Goal: Task Accomplishment & Management: Use online tool/utility

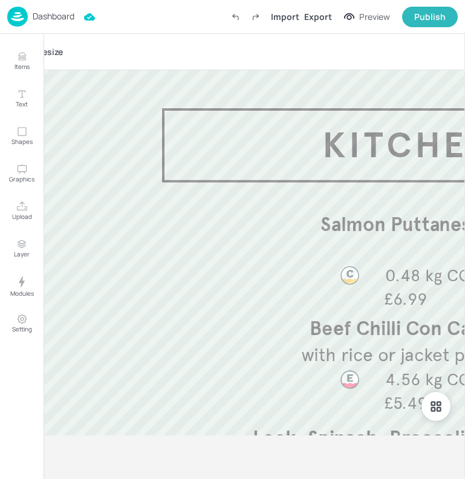
scroll to position [114, 0]
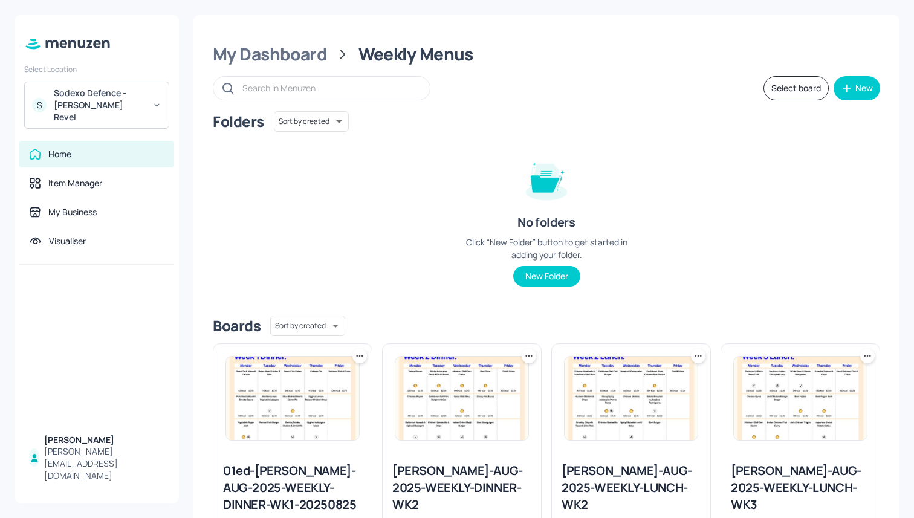
click at [119, 93] on div "Sodexo Defence - [PERSON_NAME] Revel" at bounding box center [99, 105] width 91 height 36
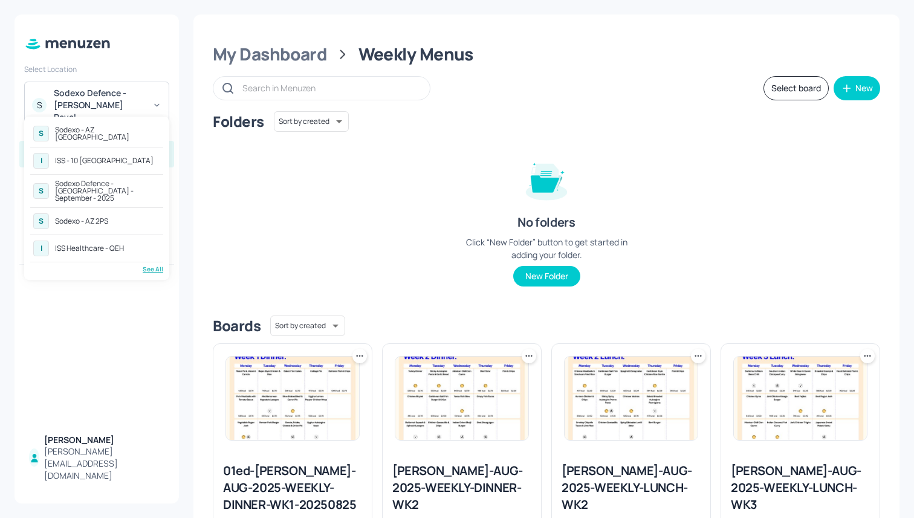
click at [144, 265] on div "See All" at bounding box center [96, 269] width 133 height 9
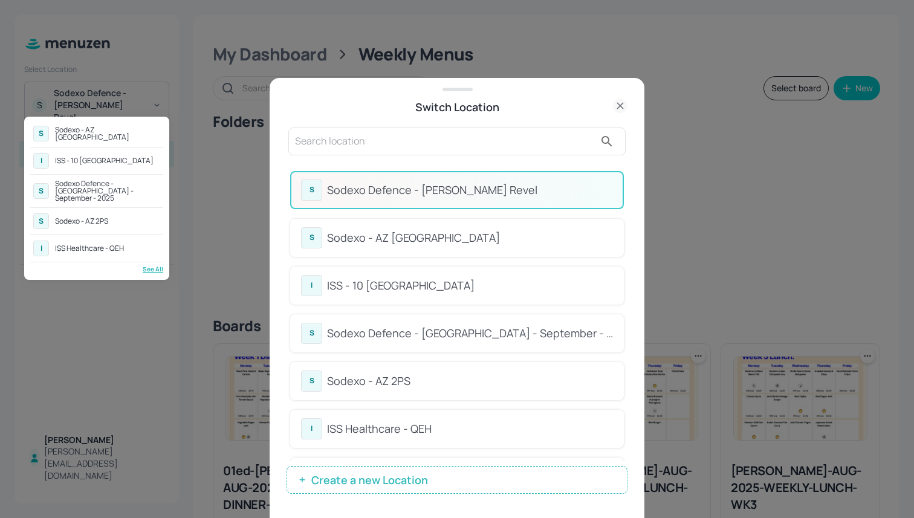
click at [413, 378] on div at bounding box center [457, 259] width 914 height 518
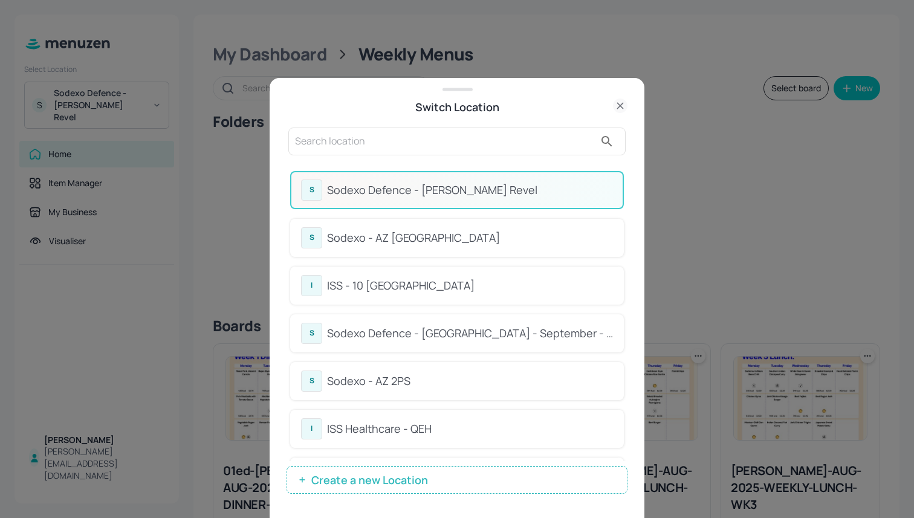
click at [377, 377] on div "Sodexo - AZ 2PS" at bounding box center [470, 381] width 286 height 16
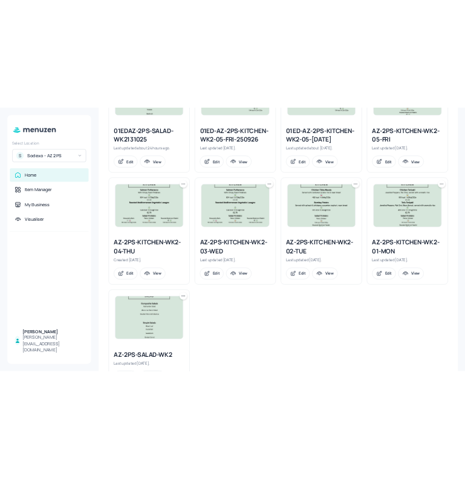
scroll to position [426, 0]
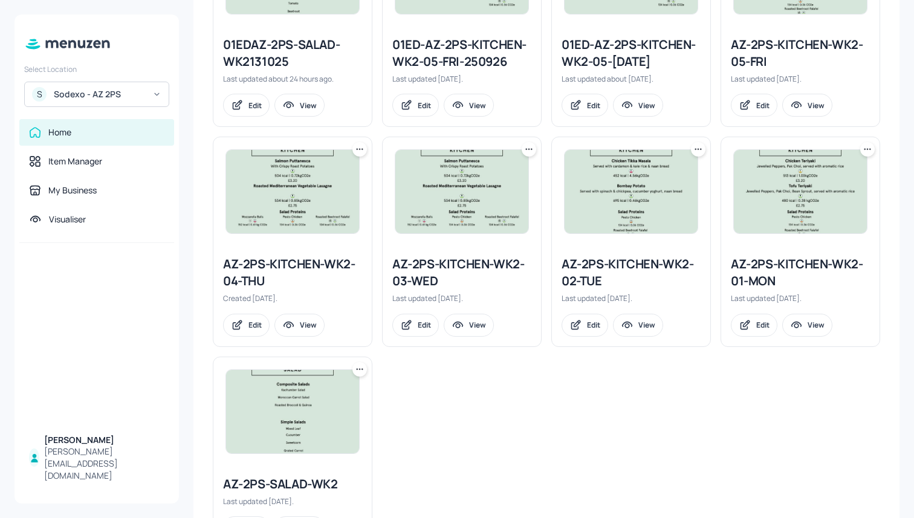
click at [429, 278] on div "AZ-2PS-KITCHEN-WK2-03-WED" at bounding box center [461, 273] width 139 height 34
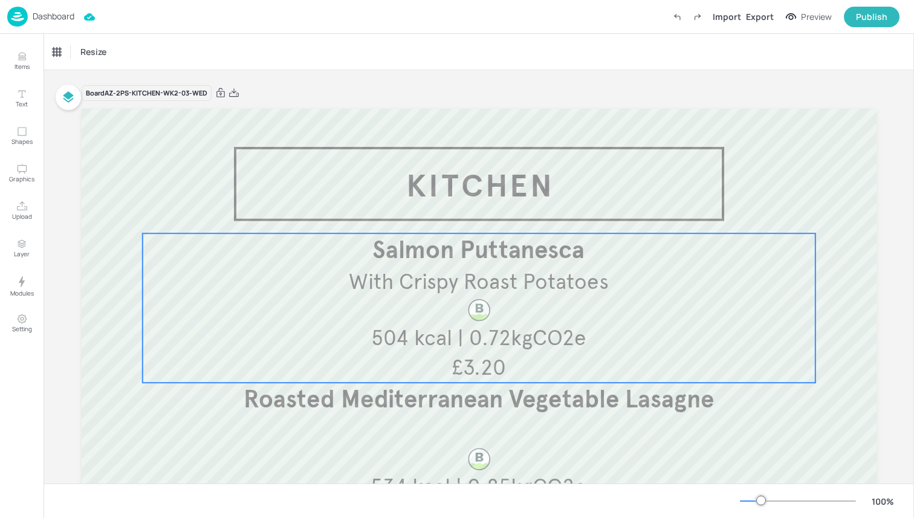
click at [480, 259] on span "Salmon Puttanesca" at bounding box center [478, 250] width 212 height 30
click at [467, 216] on icon "Edit Item" at bounding box center [469, 213] width 5 height 5
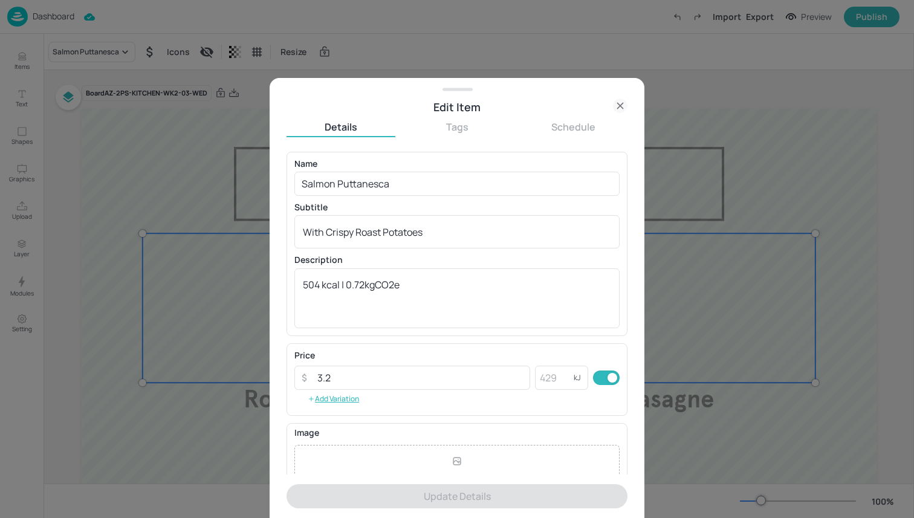
click at [206, 166] on div at bounding box center [457, 259] width 914 height 518
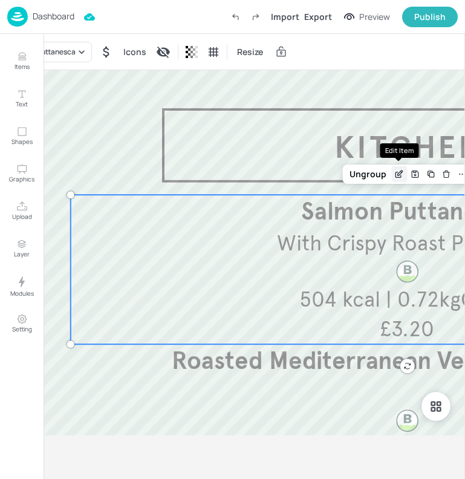
click at [394, 172] on icon "Edit Item" at bounding box center [399, 174] width 10 height 10
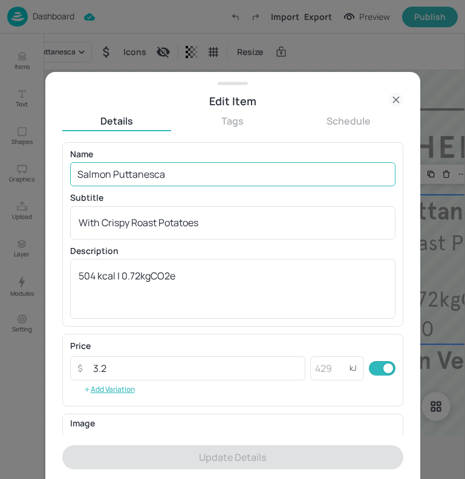
click at [259, 173] on input "Salmon Puttanesca" at bounding box center [232, 174] width 325 height 24
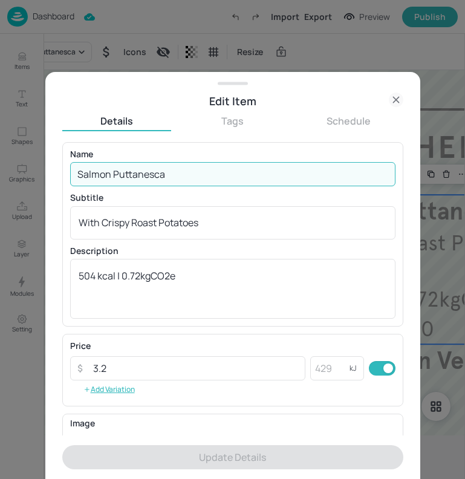
click at [439, 227] on div at bounding box center [232, 239] width 465 height 479
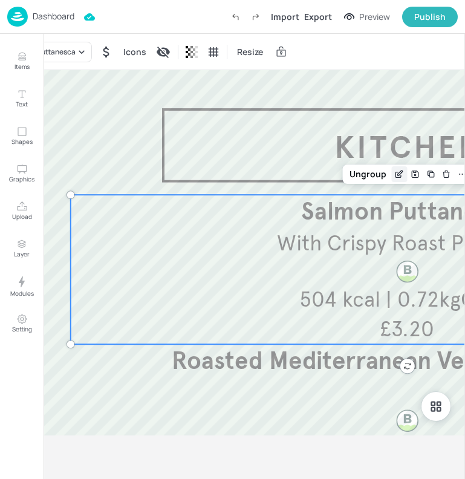
click at [400, 173] on icon "Edit Item" at bounding box center [400, 172] width 5 height 5
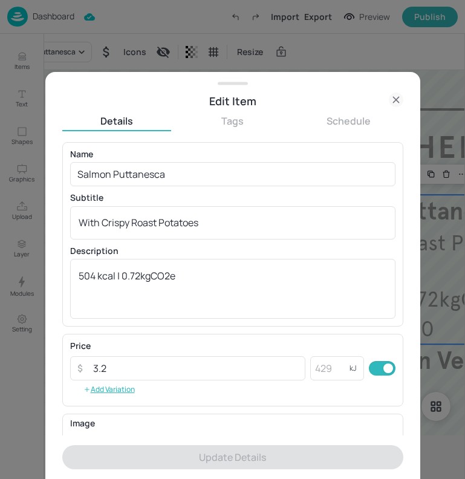
click at [448, 214] on div at bounding box center [232, 239] width 465 height 479
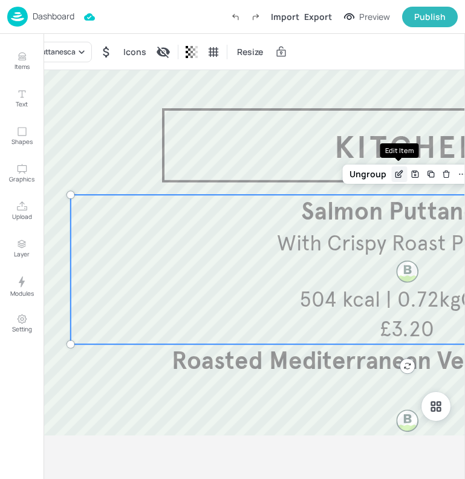
click at [395, 173] on icon "Edit Item" at bounding box center [397, 174] width 5 height 5
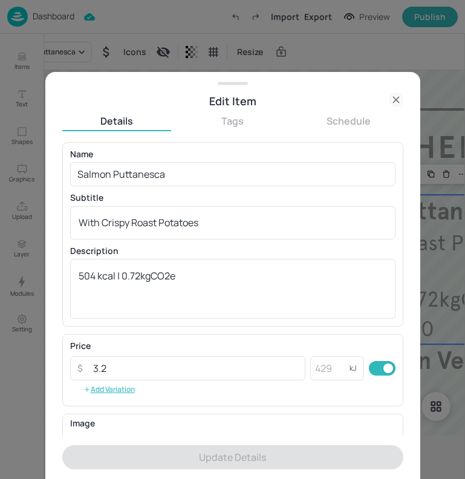
click at [397, 97] on icon at bounding box center [396, 99] width 15 height 15
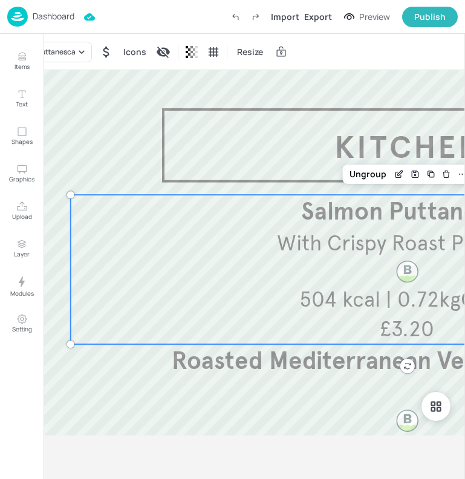
click at [371, 234] on span "With Crispy Roast Potatoes" at bounding box center [407, 243] width 260 height 27
click at [401, 175] on icon "Edit Item" at bounding box center [399, 174] width 10 height 10
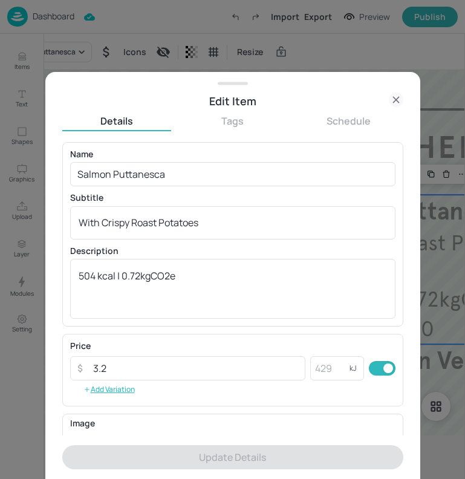
click at [393, 97] on icon at bounding box center [395, 99] width 5 height 5
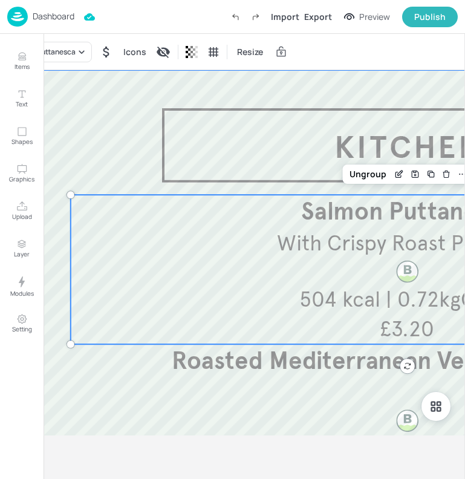
click at [209, 152] on div at bounding box center [407, 396] width 795 height 653
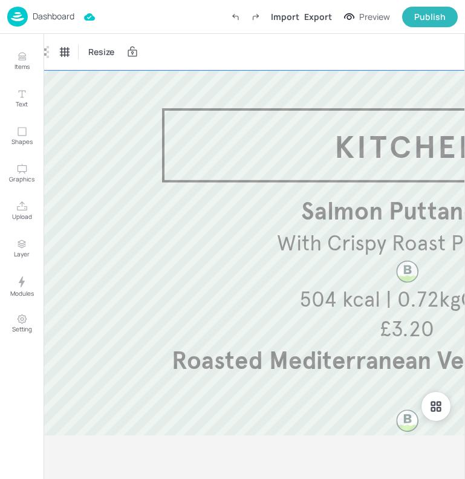
click at [173, 15] on div "Dashboard Import Export Preview Publish" at bounding box center [232, 16] width 450 height 33
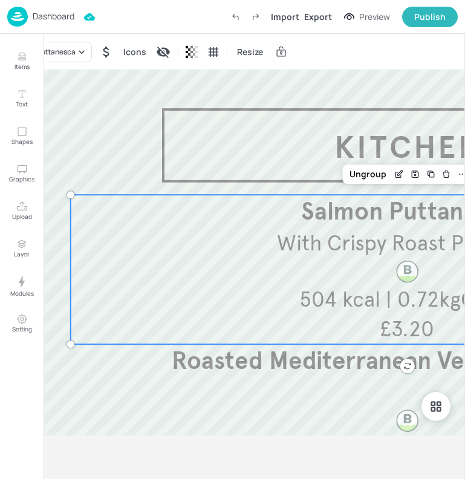
click at [285, 247] on span "With Crispy Roast Potatoes" at bounding box center [407, 243] width 260 height 27
click at [392, 175] on div "Edit Item" at bounding box center [399, 174] width 16 height 16
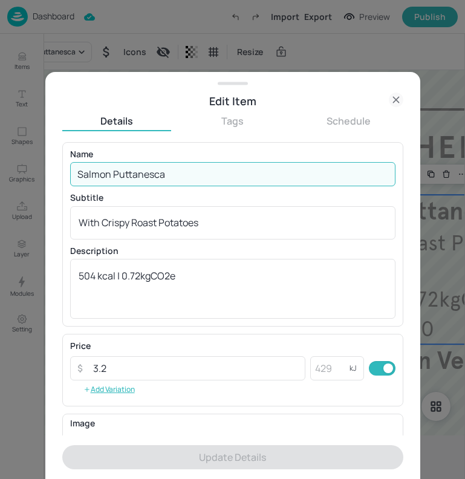
drag, startPoint x: 189, startPoint y: 176, endPoint x: 43, endPoint y: 170, distance: 145.8
click at [43, 170] on div "Edit Item Details Tags Schedule Name Salmon Puttanesca ​ Subtitle With Crispy R…" at bounding box center [232, 239] width 465 height 479
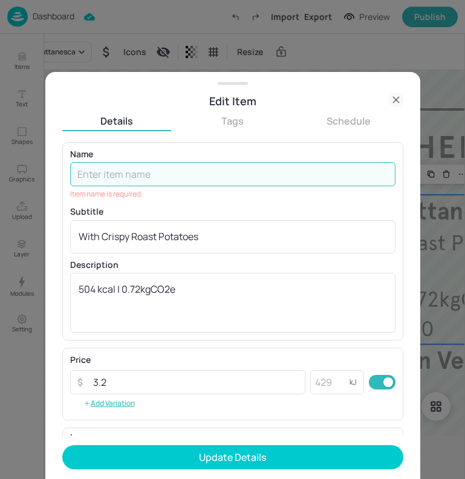
paste input "Jerk Chicken and Fresh Pineapple Salsa"
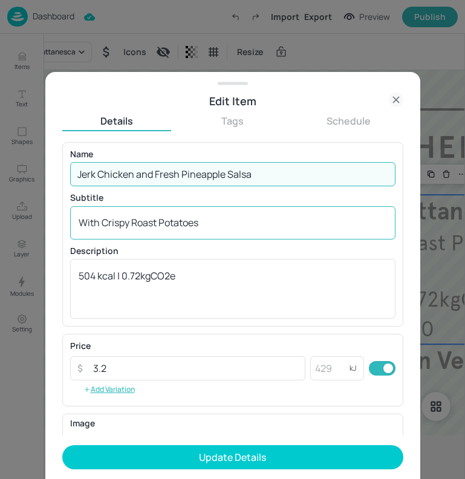
type input "Jerk Chicken and Fresh Pineapple Salsa"
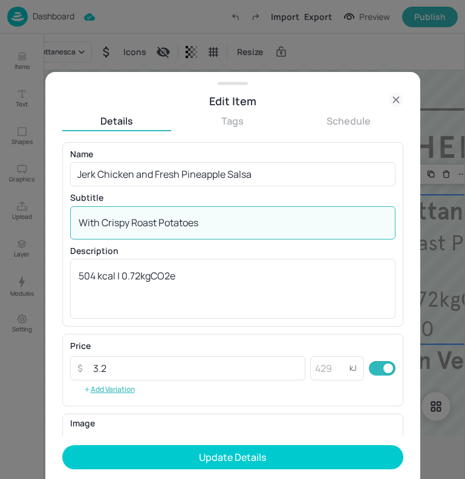
drag, startPoint x: 205, startPoint y: 228, endPoint x: 50, endPoint y: 227, distance: 154.7
click at [50, 227] on div "Edit Item Details Tags Schedule Name Jerk Chicken and Fresh Pineapple Salsa ​ S…" at bounding box center [232, 275] width 375 height 407
paste textarea "with rice and red beans” and sweet plantain"
click at [86, 222] on textarea "with rice and red beans” and sweet plantain" at bounding box center [233, 222] width 308 height 13
click at [105, 221] on textarea "With rice and red beans” and sweet plantain" at bounding box center [233, 222] width 308 height 13
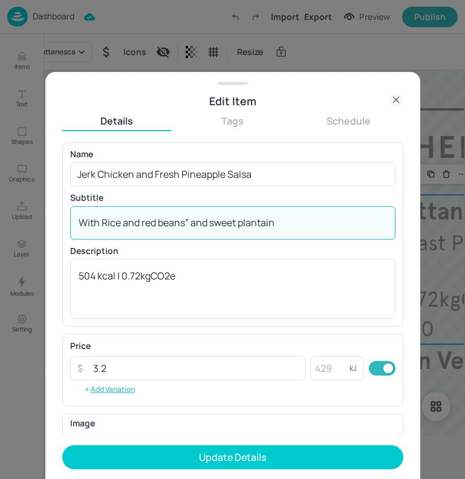
click at [148, 221] on textarea "With Rice and red beans” and sweet plantain" at bounding box center [233, 222] width 308 height 13
click at [146, 221] on textarea "With Rice and red beans” and sweet plantain" at bounding box center [233, 222] width 308 height 13
click at [168, 225] on textarea "With Rice and Red beans” and sweet plantain" at bounding box center [233, 222] width 308 height 13
click at [193, 219] on textarea "With Rice and Red Beans” and sweet plantain" at bounding box center [233, 222] width 308 height 13
click at [212, 218] on textarea "With Rice and Red Beans and sweet plantain" at bounding box center [233, 222] width 308 height 13
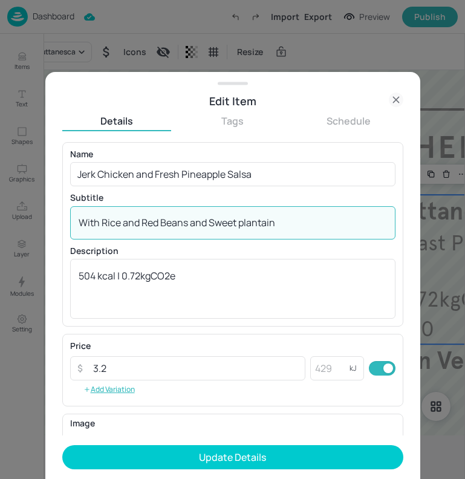
click at [243, 219] on textarea "With Rice and Red Beans and Sweet plantain" at bounding box center [233, 222] width 308 height 13
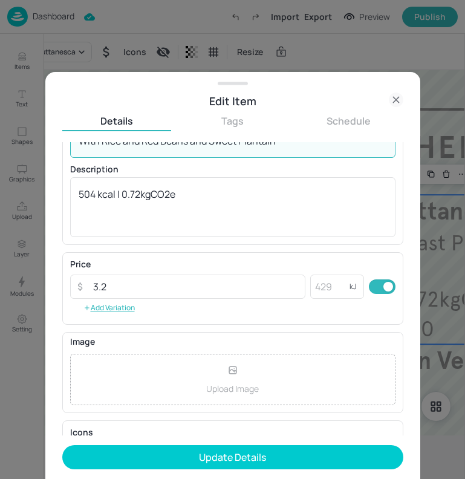
scroll to position [91, 0]
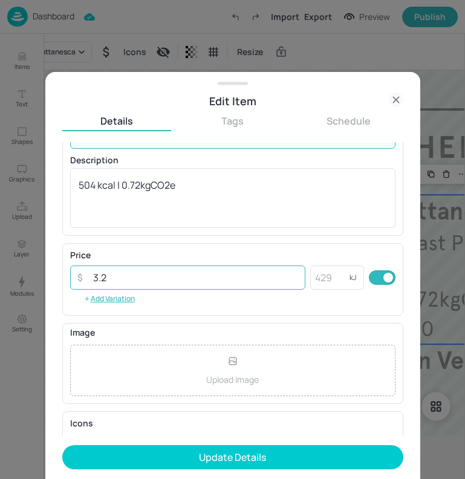
type textarea "With Rice and Red Beans and Sweet Plantain"
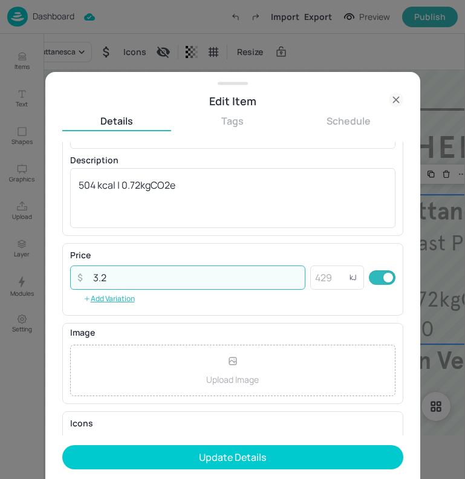
drag, startPoint x: 132, startPoint y: 274, endPoint x: 60, endPoint y: 273, distance: 72.5
click at [60, 273] on div "Edit Item Details Tags Schedule Name Jerk Chicken and Fresh Pineapple Salsa ​ S…" at bounding box center [232, 275] width 375 height 407
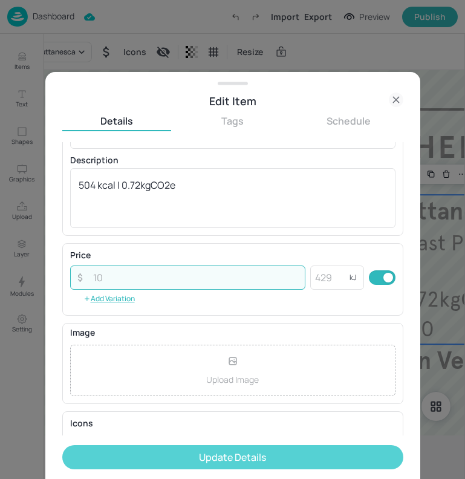
click at [264, 450] on button "Update Details" at bounding box center [232, 457] width 341 height 24
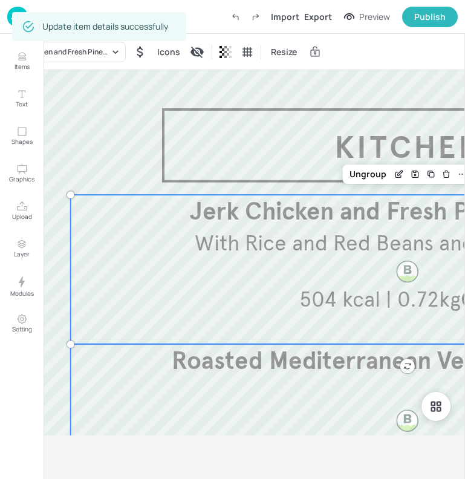
click at [279, 356] on span "Roasted Mediterranean Vegetable Lasagne" at bounding box center [407, 361] width 470 height 30
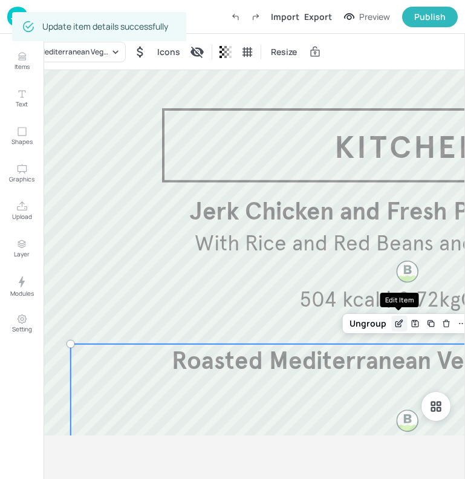
click at [397, 326] on icon "Edit Item" at bounding box center [399, 324] width 10 height 10
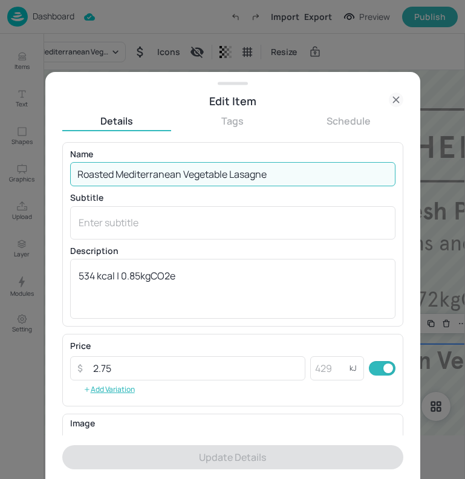
drag, startPoint x: 265, startPoint y: 184, endPoint x: 67, endPoint y: 172, distance: 198.6
click at [67, 172] on div "Name Roasted Mediterranean Vegetable Lasagne ​ Subtitle x ​ Description 534 kca…" at bounding box center [232, 234] width 341 height 184
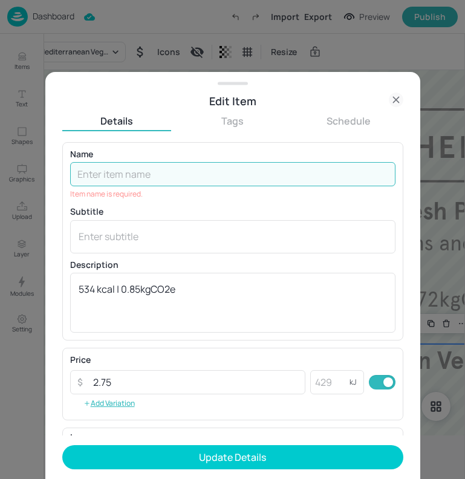
paste input "Mac and Cheese, crispy onion"
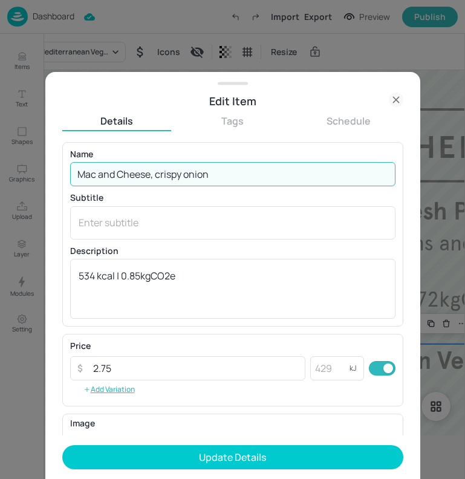
drag, startPoint x: 228, startPoint y: 172, endPoint x: 152, endPoint y: 170, distance: 76.2
click at [152, 170] on input "Mac and Cheese, crispy onion" at bounding box center [232, 174] width 325 height 24
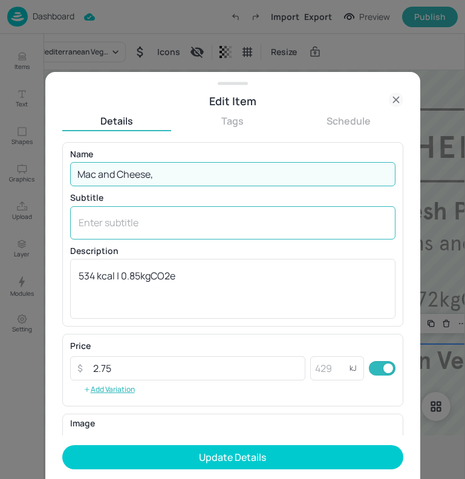
type input "Mac and Cheese,"
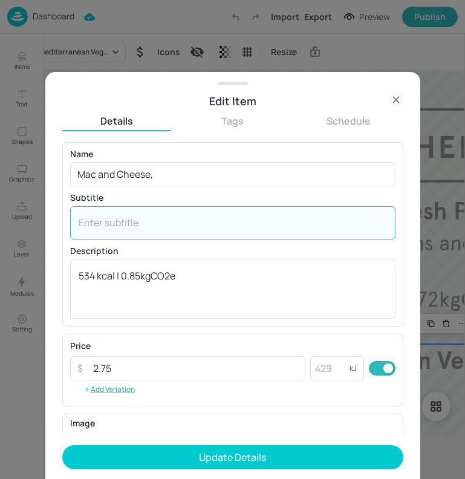
click at [139, 224] on textarea at bounding box center [233, 222] width 308 height 13
paste textarea "crispy onion"
click at [134, 218] on textarea "served with crispy onion" at bounding box center [233, 222] width 308 height 13
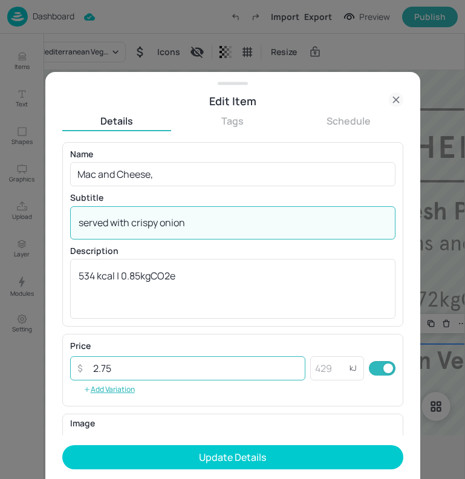
type textarea "served with crispy onion"
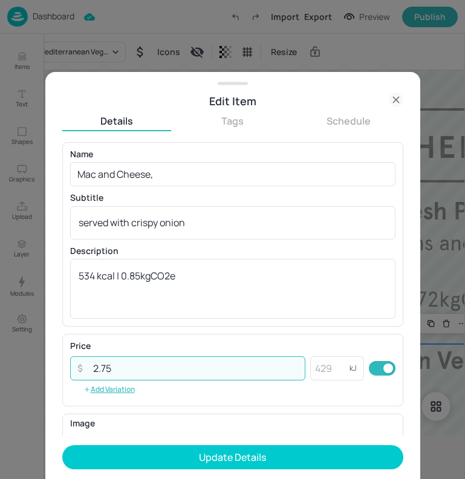
drag, startPoint x: 150, startPoint y: 370, endPoint x: 66, endPoint y: 368, distance: 84.0
click at [66, 368] on div "Price ​ 2.75 ​ kJ ​ Add Variation" at bounding box center [232, 370] width 341 height 73
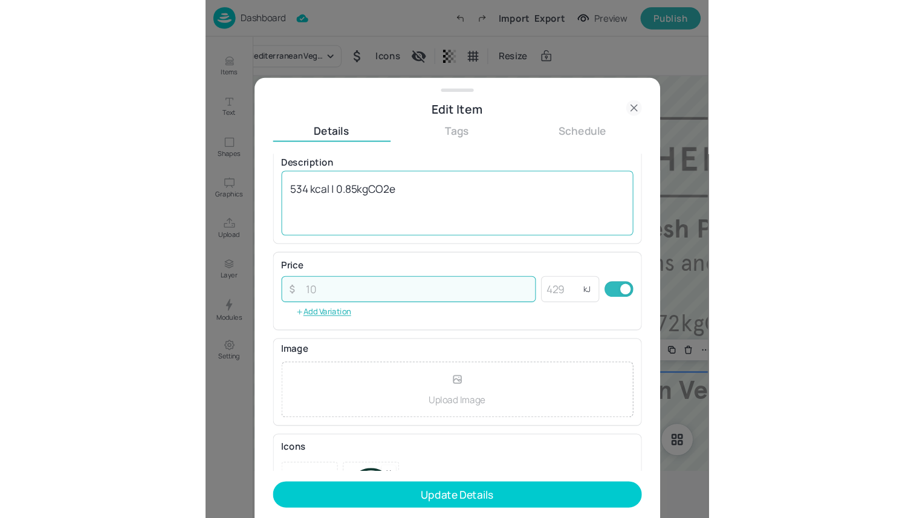
scroll to position [155, 0]
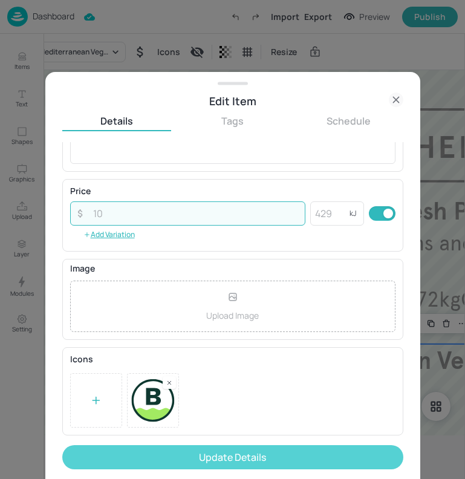
click at [232, 452] on button "Update Details" at bounding box center [232, 457] width 341 height 24
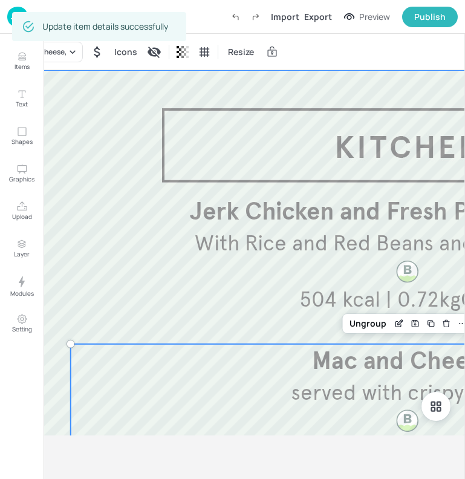
click at [119, 156] on div at bounding box center [407, 396] width 795 height 653
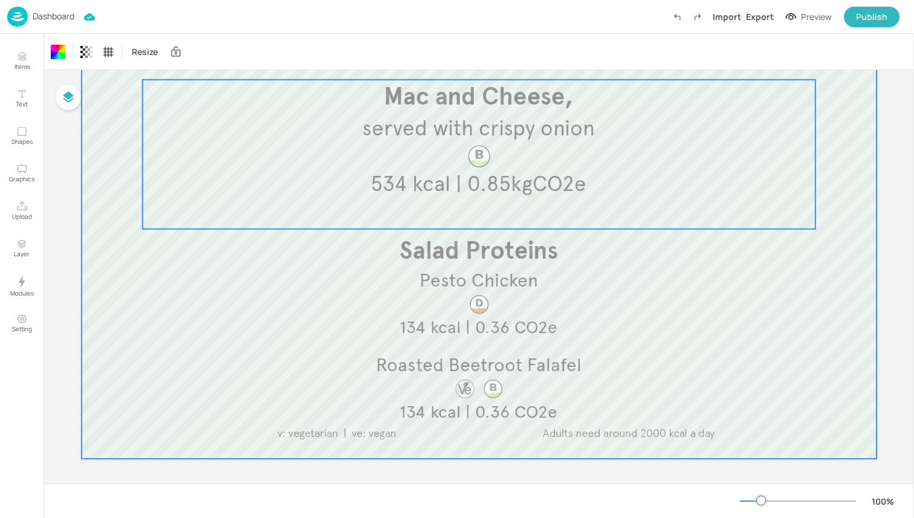
scroll to position [308, 0]
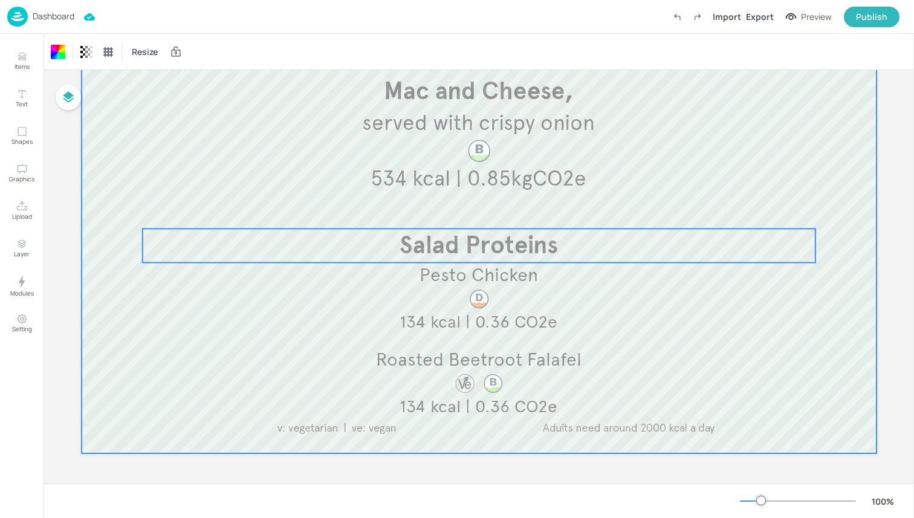
click at [451, 247] on span "Salad Proteins" at bounding box center [479, 245] width 158 height 30
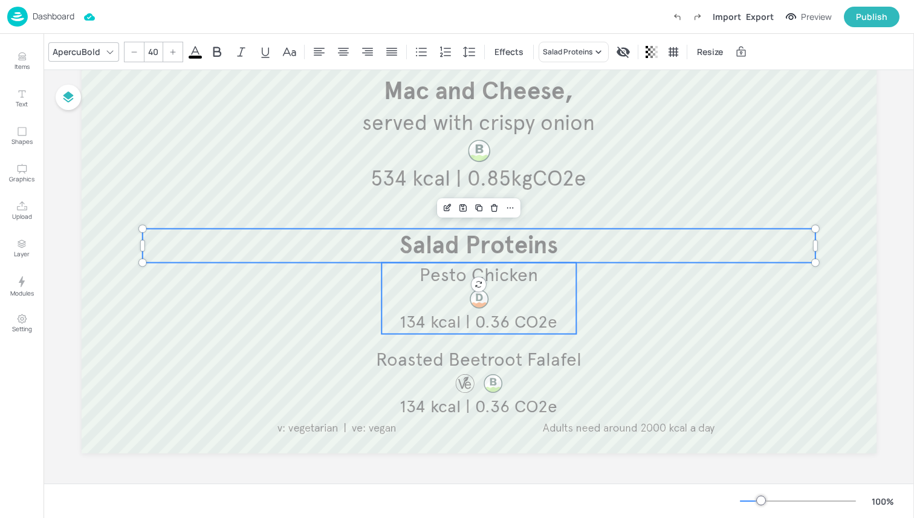
click at [445, 326] on span "134 kcal | 0.36 CO2e" at bounding box center [479, 321] width 158 height 21
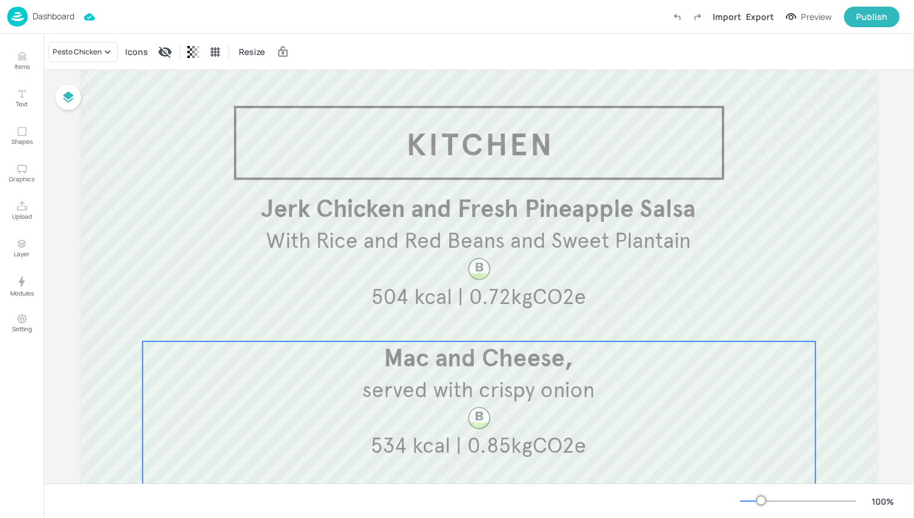
scroll to position [0, 0]
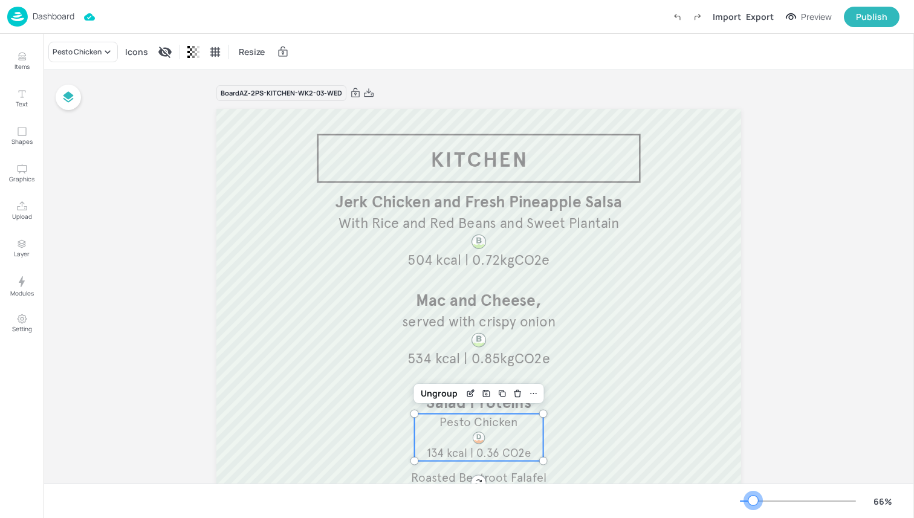
click at [753, 500] on div at bounding box center [798, 501] width 116 height 10
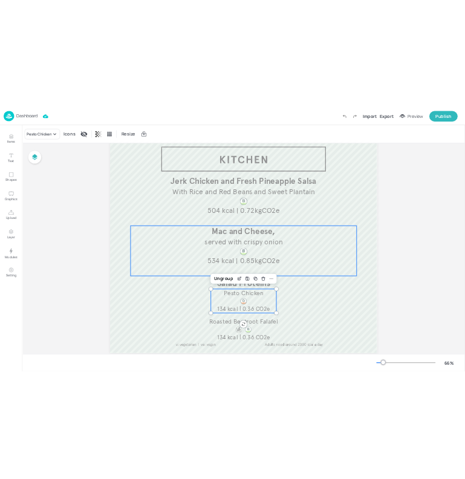
scroll to position [86, 0]
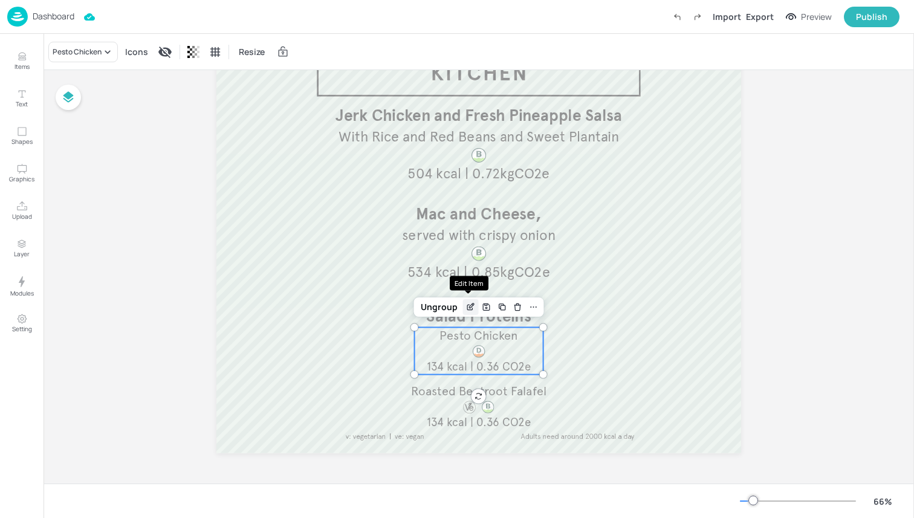
click at [465, 309] on icon "Edit Item" at bounding box center [470, 307] width 10 height 10
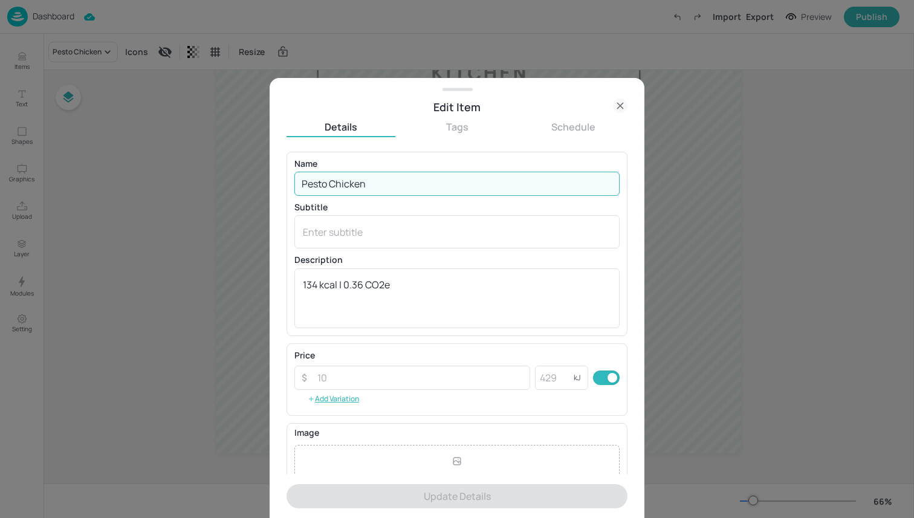
drag, startPoint x: 377, startPoint y: 190, endPoint x: 246, endPoint y: 189, distance: 131.2
click at [246, 189] on div "Edit Item Details Tags Schedule Name Pesto Chicken ​ Subtitle x ​ Description 1…" at bounding box center [457, 259] width 914 height 518
click at [218, 187] on div at bounding box center [457, 259] width 914 height 518
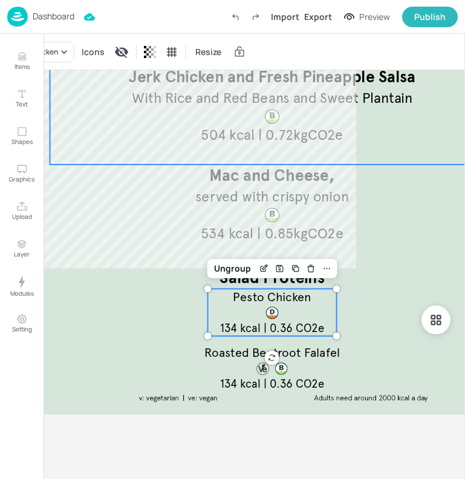
click at [288, 123] on div at bounding box center [272, 117] width 46 height 18
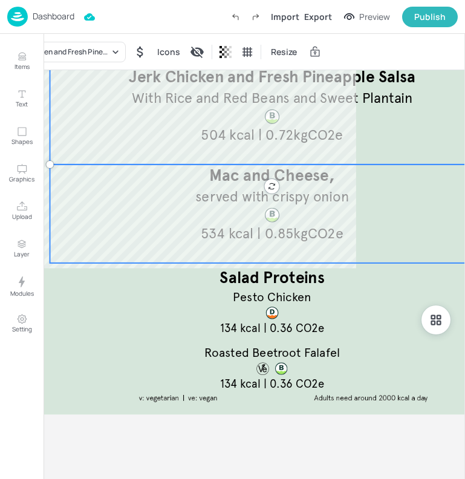
click at [267, 217] on div at bounding box center [273, 215] width 18 height 18
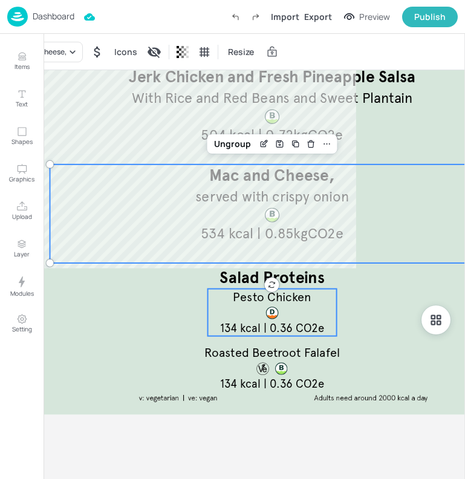
click at [228, 298] on p "Pesto Chicken" at bounding box center [272, 297] width 129 height 17
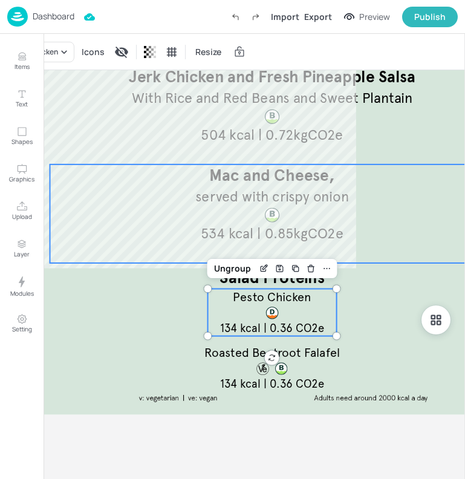
click at [87, 226] on div "Mac and Cheese, served with crispy onion 534 kcal | 0.85kgCO2e" at bounding box center [272, 213] width 444 height 99
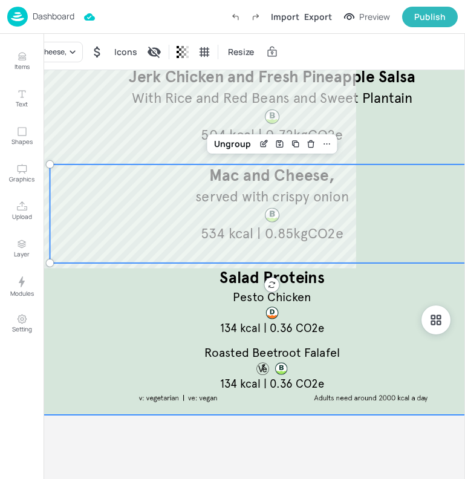
click at [54, 354] on div at bounding box center [272, 199] width 525 height 431
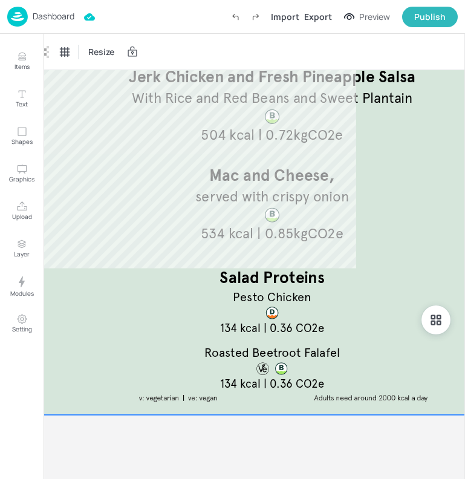
click at [40, 24] on div "Dashboard" at bounding box center [40, 17] width 67 height 20
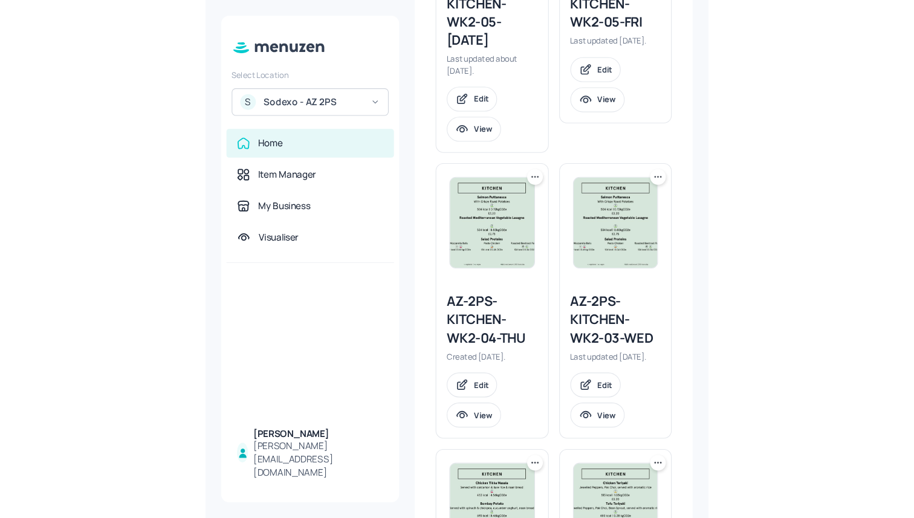
scroll to position [800, 0]
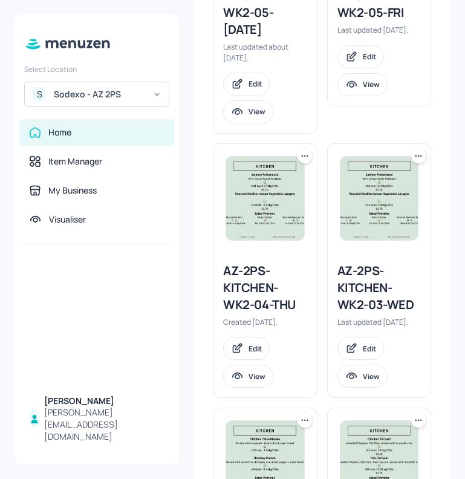
click at [255, 307] on div "AZ-2PS-KITCHEN-WK2-04-THU" at bounding box center [265, 287] width 84 height 51
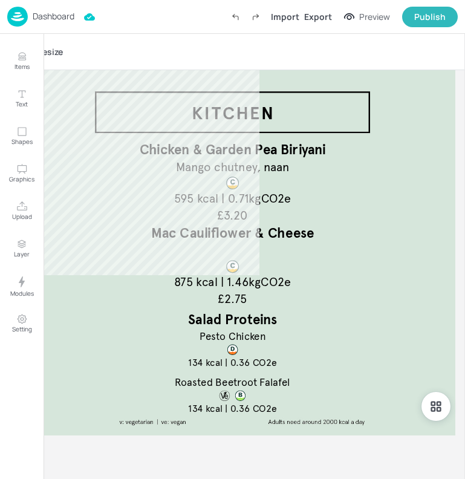
click at [13, 16] on img at bounding box center [17, 17] width 21 height 20
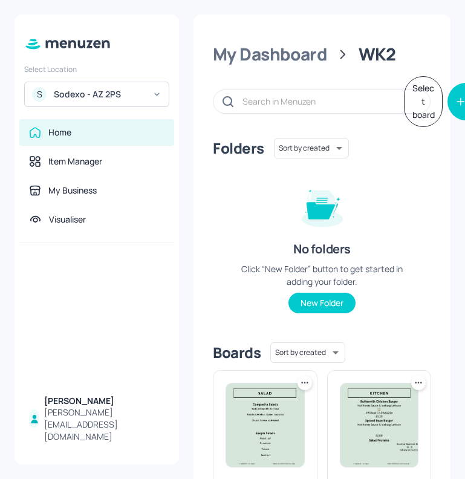
click at [111, 99] on div "Sodexo - AZ 2PS" at bounding box center [99, 94] width 91 height 12
click at [158, 93] on div at bounding box center [232, 239] width 465 height 479
click at [158, 93] on icon at bounding box center [156, 94] width 9 height 8
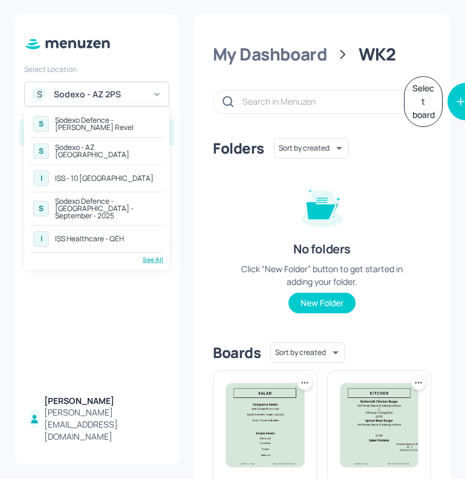
click at [153, 255] on div "See All" at bounding box center [96, 259] width 133 height 9
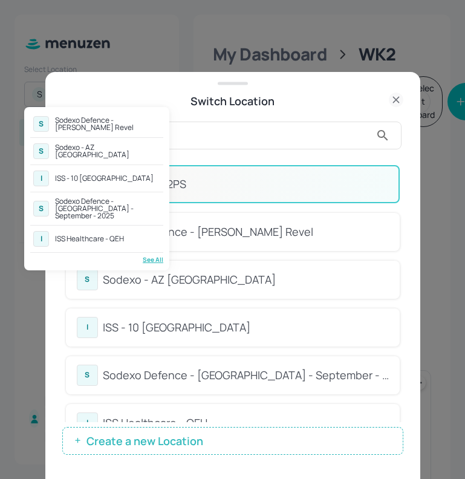
click at [175, 89] on div at bounding box center [232, 239] width 465 height 479
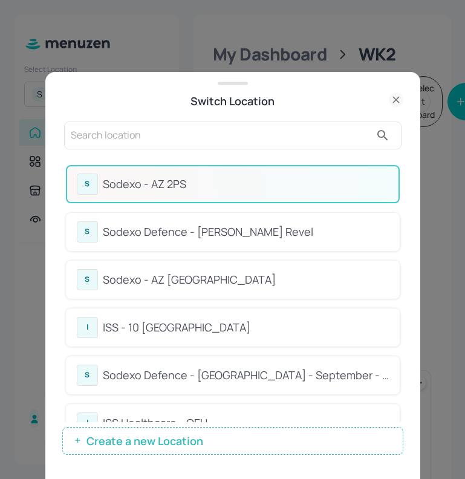
click at [156, 136] on input "text" at bounding box center [221, 135] width 300 height 19
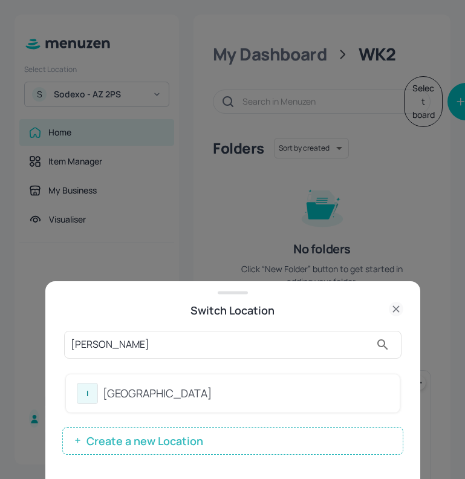
type input "wes"
click at [255, 388] on div "ISS - West Middlesex Hospital" at bounding box center [246, 393] width 286 height 16
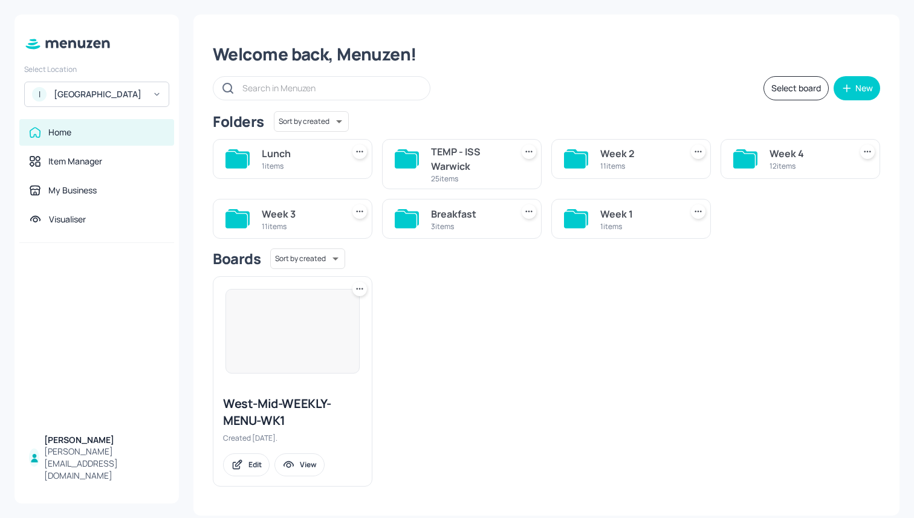
click at [442, 213] on div "Breakfast" at bounding box center [469, 214] width 76 height 15
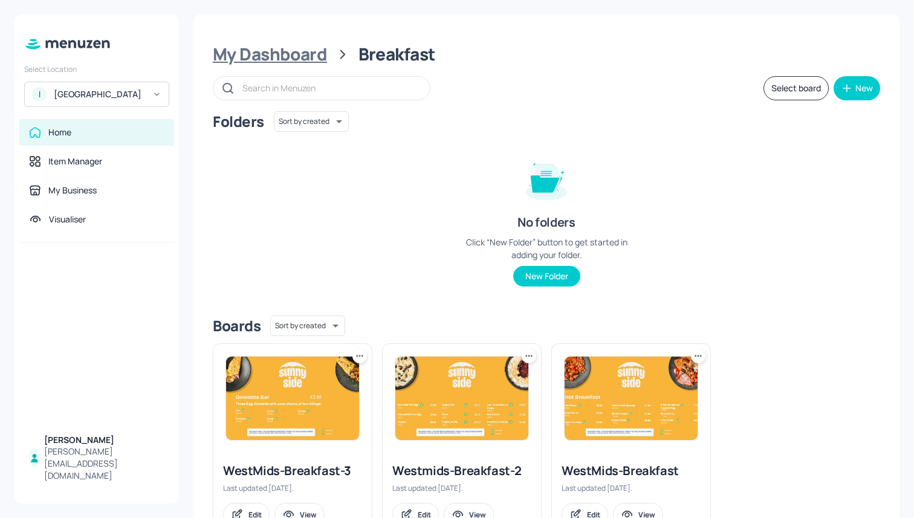
click at [273, 57] on div "My Dashboard" at bounding box center [270, 55] width 114 height 22
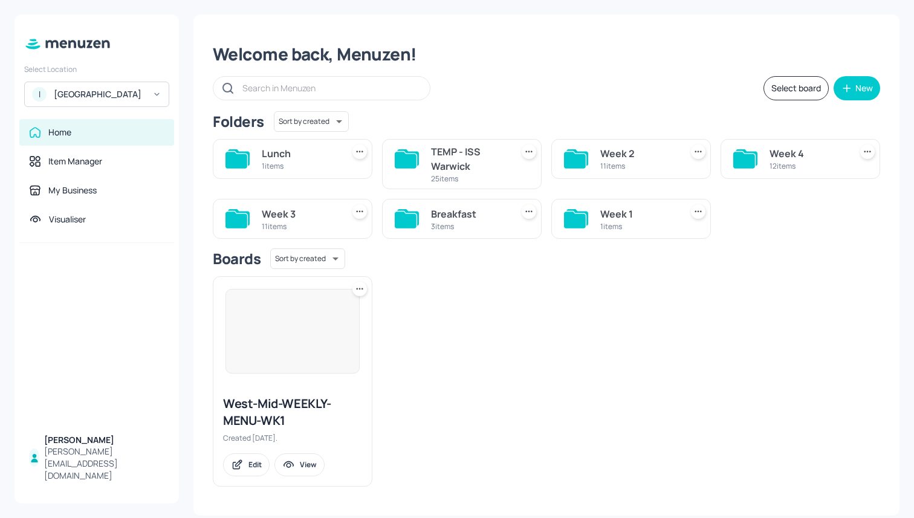
click at [332, 170] on div "1 items" at bounding box center [300, 166] width 76 height 10
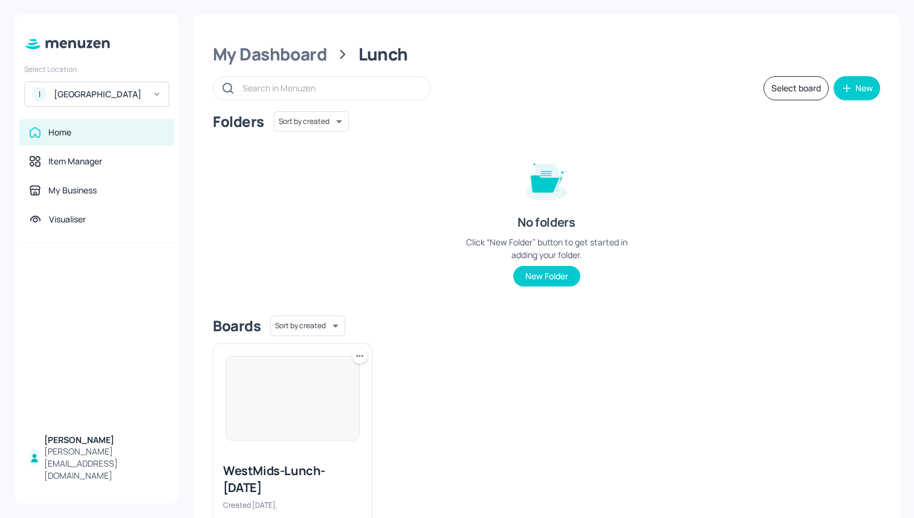
click at [299, 461] on div "WestMids-Lunch-Monday Created 4 days ago. Edit View" at bounding box center [292, 503] width 158 height 100
click at [270, 478] on div "WestMids-Lunch-Monday" at bounding box center [292, 479] width 139 height 34
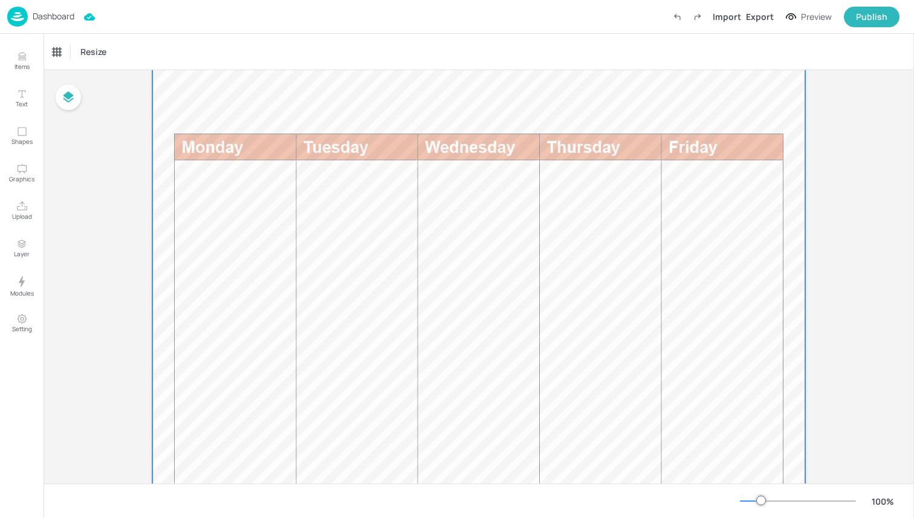
scroll to position [264, 0]
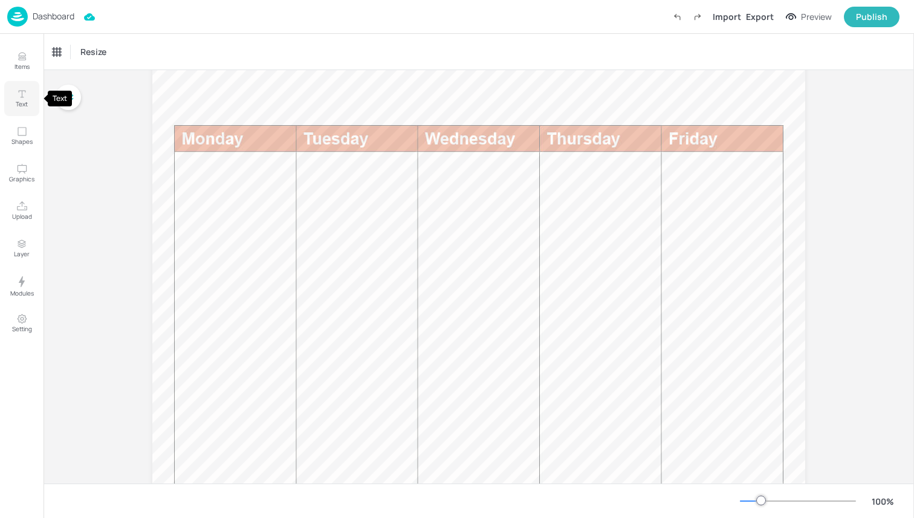
click at [19, 96] on icon "Text" at bounding box center [21, 93] width 11 height 11
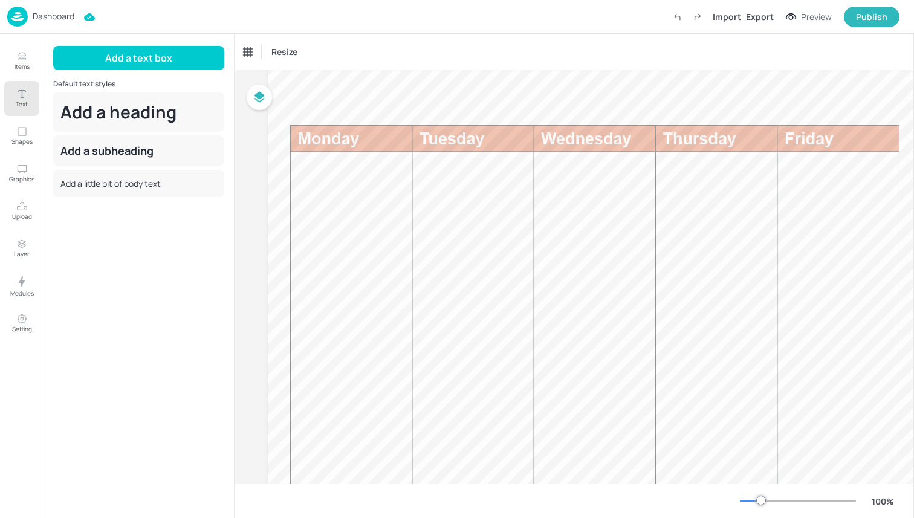
click at [0, 113] on div "Items Text Shapes Graphics Upload Layer Modules Setting" at bounding box center [22, 276] width 44 height 484
click at [303, 190] on div at bounding box center [594, 425] width 653 height 1161
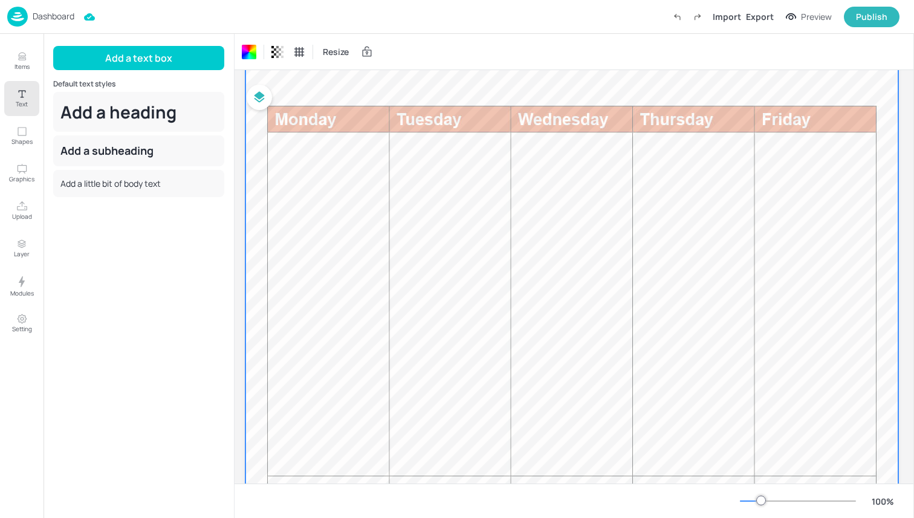
scroll to position [284, 23]
click at [105, 186] on div "Add a little bit of body text" at bounding box center [138, 183] width 171 height 27
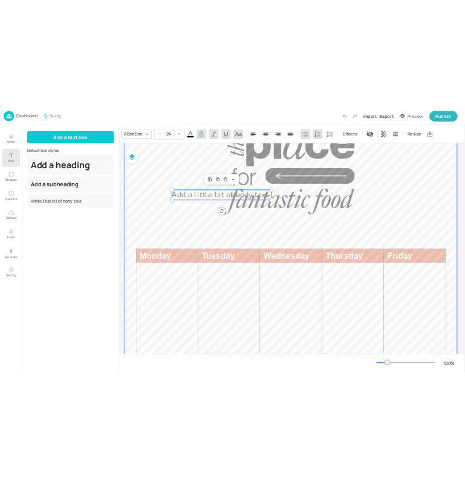
scroll to position [84, 23]
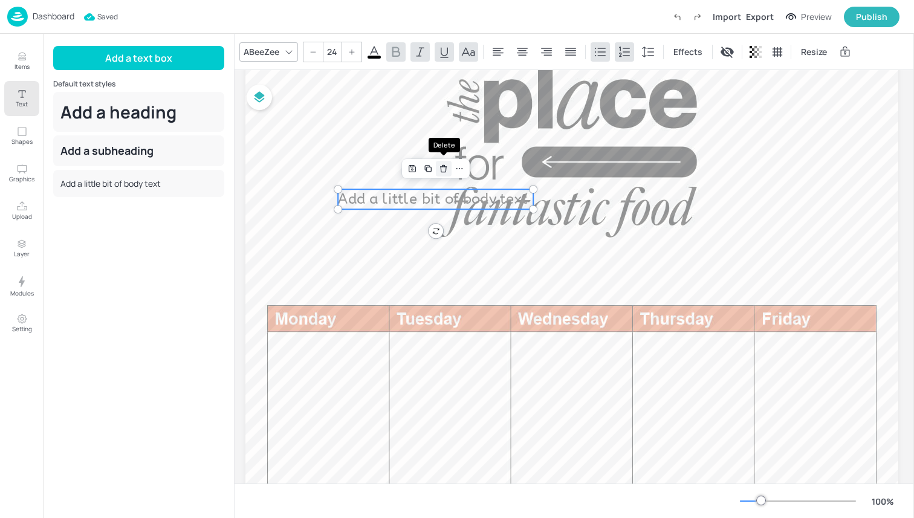
click at [444, 173] on div "Delete" at bounding box center [444, 169] width 16 height 16
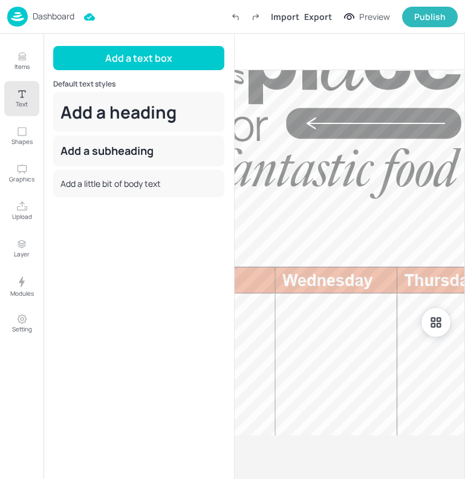
scroll to position [84, 0]
click at [8, 146] on button "Shapes" at bounding box center [21, 135] width 35 height 35
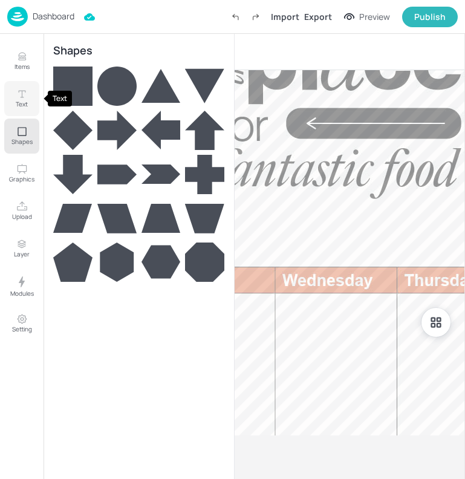
click at [21, 105] on p "Text" at bounding box center [22, 104] width 12 height 8
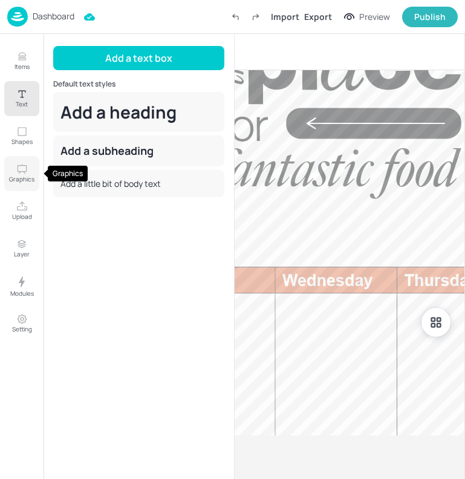
click at [20, 186] on button "Graphics" at bounding box center [21, 173] width 35 height 35
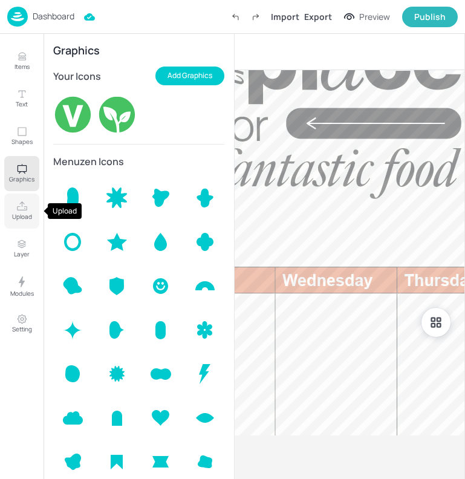
click at [20, 213] on p "Upload" at bounding box center [22, 216] width 20 height 8
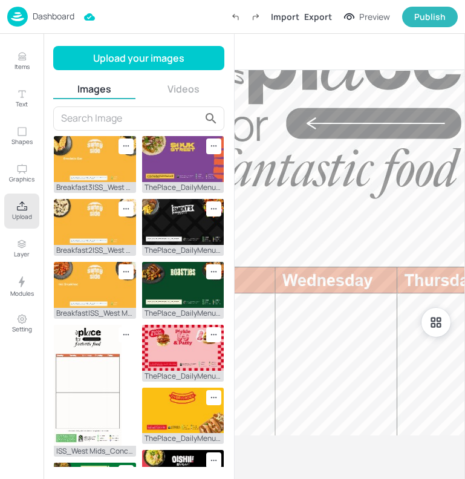
click at [253, 61] on div "Resize" at bounding box center [232, 52] width 465 height 36
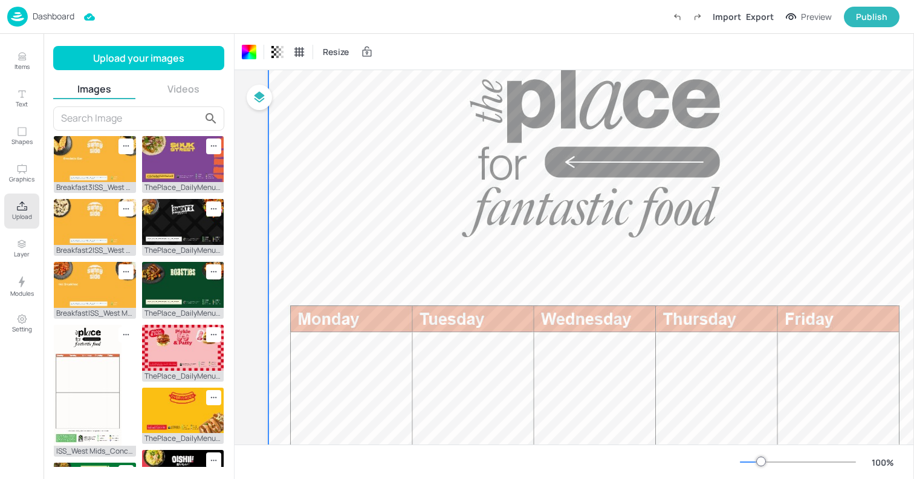
click at [464, 463] on div at bounding box center [798, 462] width 116 height 10
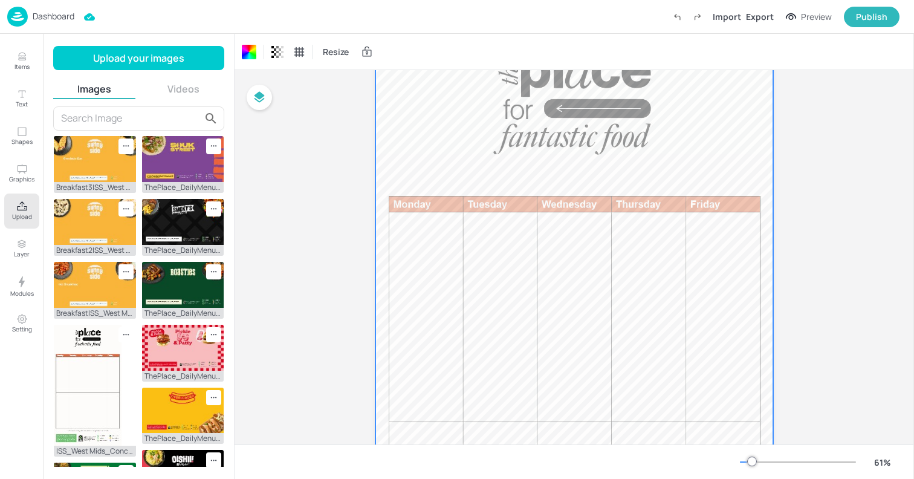
scroll to position [77, 0]
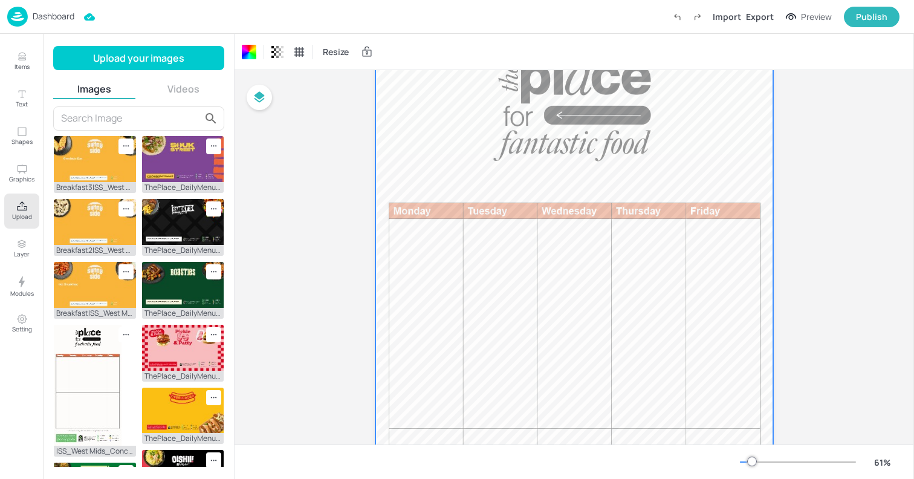
click at [464, 463] on div at bounding box center [798, 462] width 116 height 10
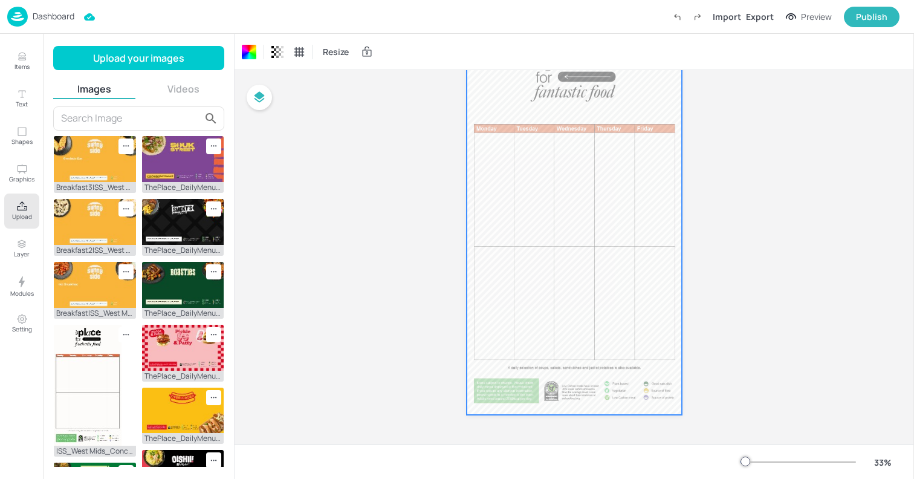
scroll to position [84, 0]
click at [464, 463] on div at bounding box center [798, 462] width 116 height 10
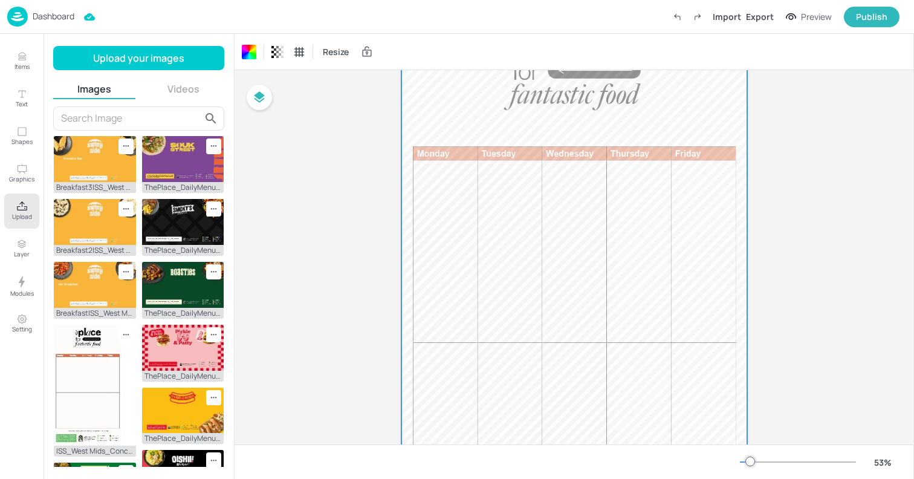
scroll to position [114, 0]
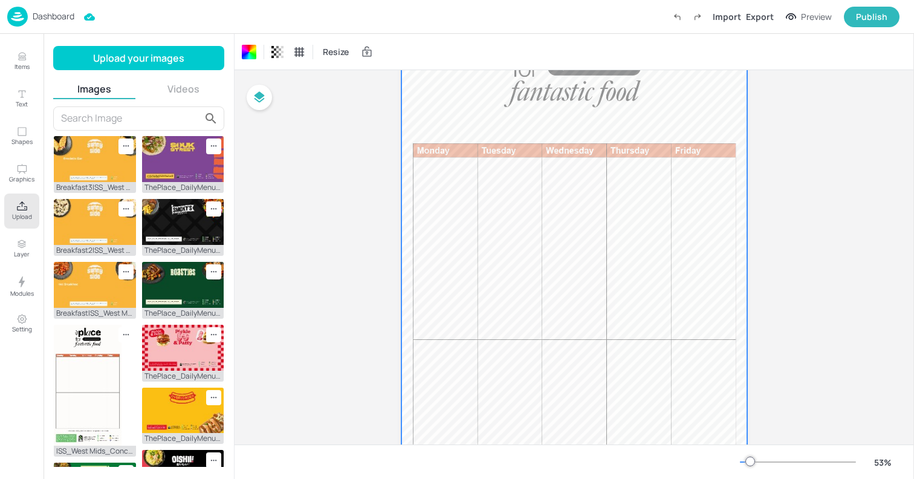
click at [436, 195] on div at bounding box center [574, 302] width 346 height 615
click at [173, 82] on button "Videos" at bounding box center [184, 88] width 82 height 13
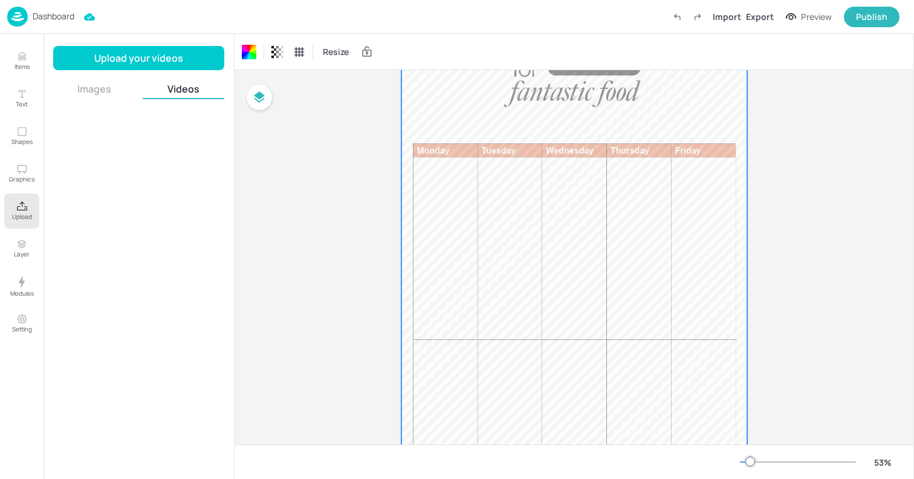
click at [101, 87] on button "Images" at bounding box center [94, 88] width 82 height 13
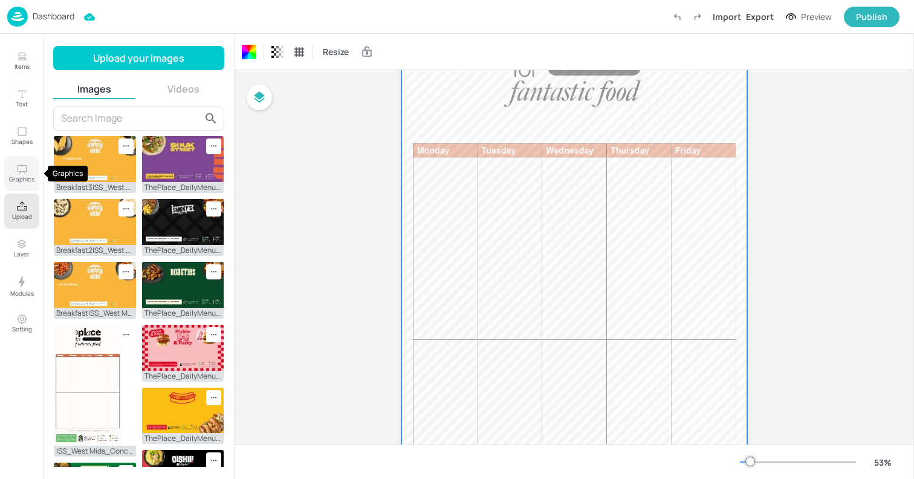
click at [14, 169] on button "Graphics" at bounding box center [21, 173] width 35 height 35
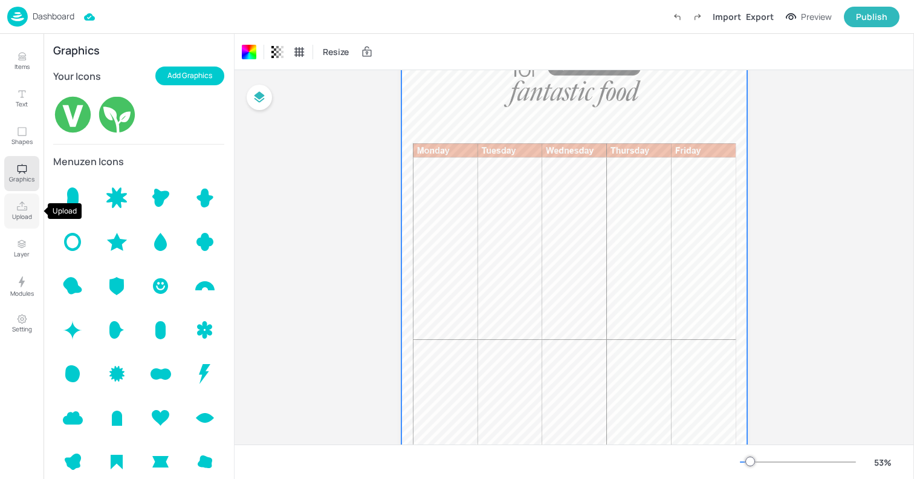
click at [13, 201] on button "Upload" at bounding box center [21, 210] width 35 height 35
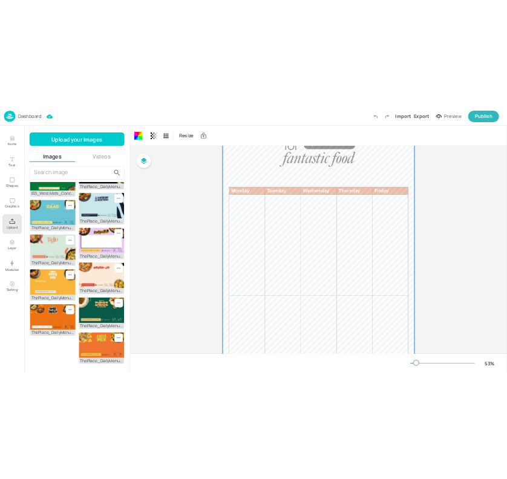
scroll to position [374, 0]
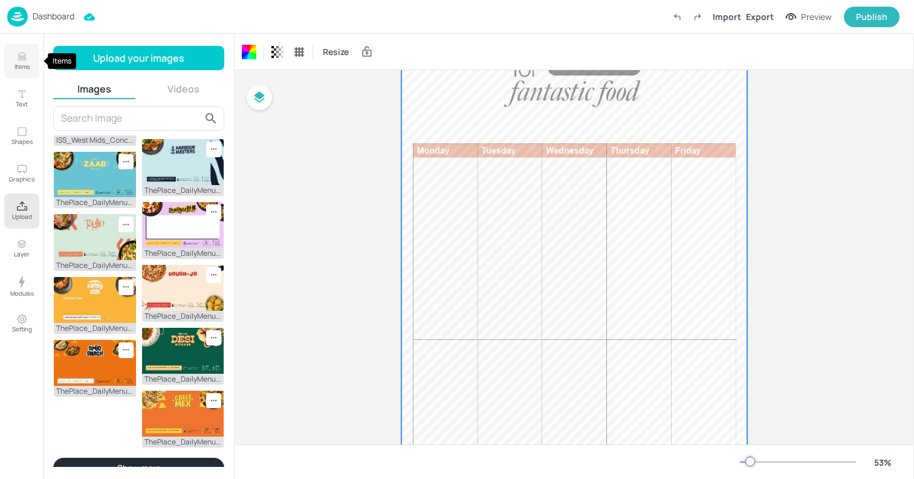
click at [15, 63] on p "Items" at bounding box center [22, 66] width 15 height 8
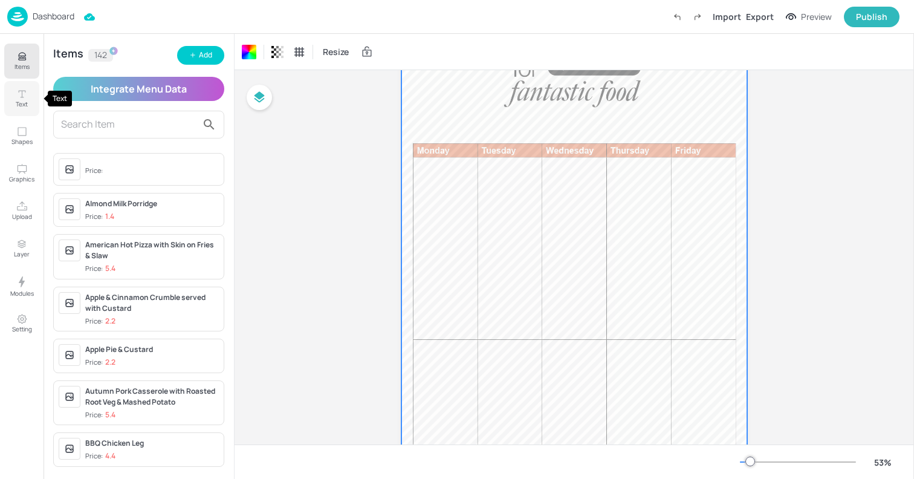
click at [20, 96] on icon "Text" at bounding box center [21, 93] width 11 height 11
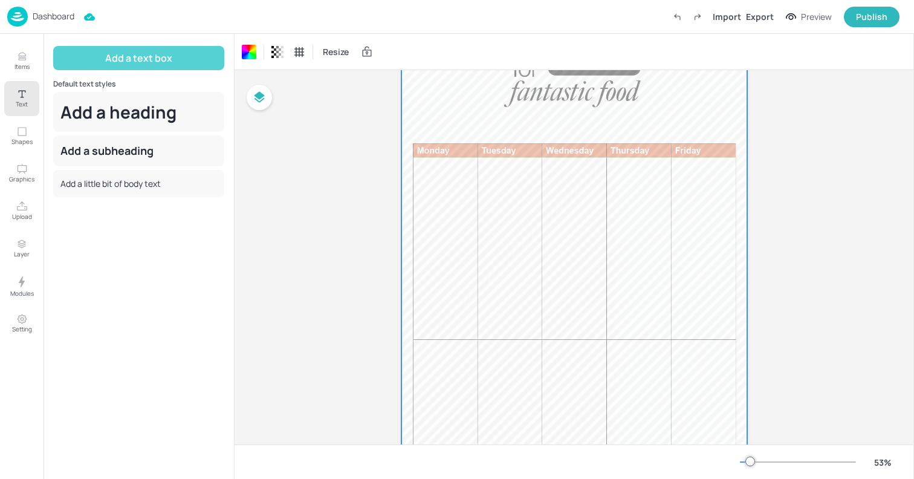
click at [172, 51] on button "Add a text box" at bounding box center [138, 58] width 171 height 24
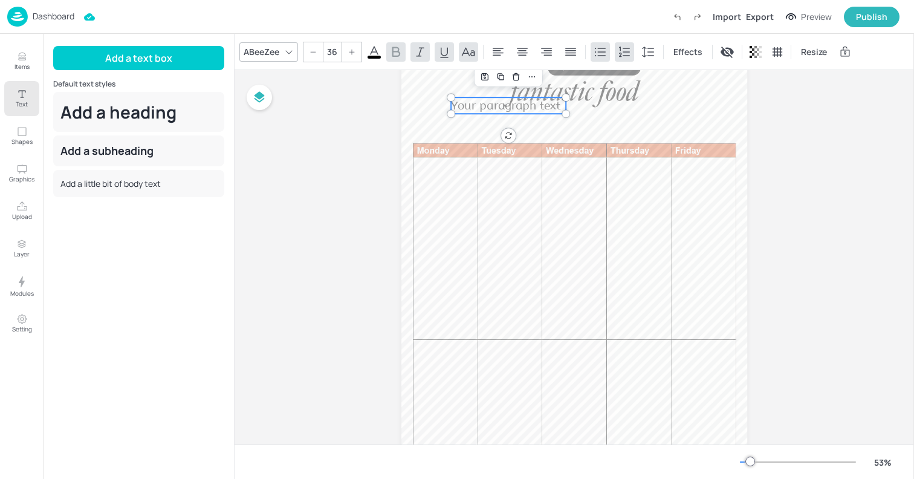
click at [464, 103] on span "Your paragraph text" at bounding box center [505, 105] width 109 height 13
type input "41.4"
drag, startPoint x: 564, startPoint y: 112, endPoint x: 456, endPoint y: 114, distance: 108.2
click at [456, 114] on div "Your paragraph text" at bounding box center [574, 302] width 346 height 615
click at [464, 75] on icon "Delete" at bounding box center [524, 77] width 9 height 10
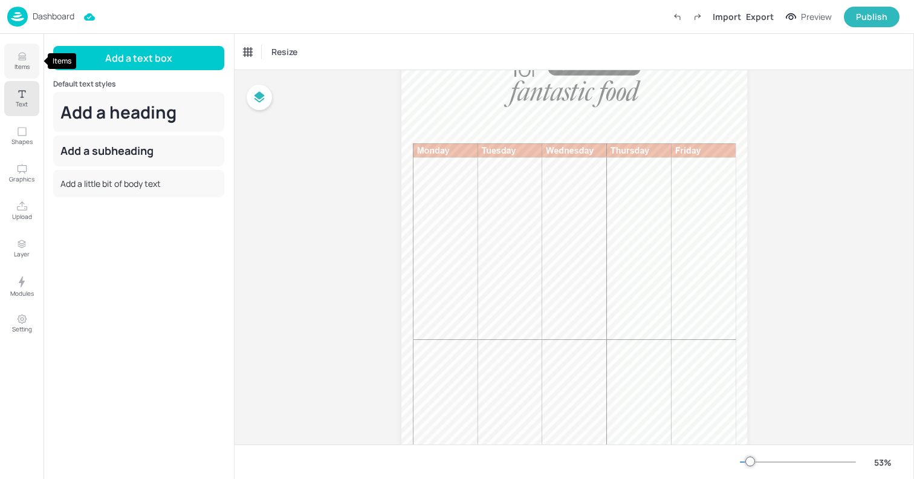
click at [24, 60] on icon "Items" at bounding box center [21, 59] width 7 height 1
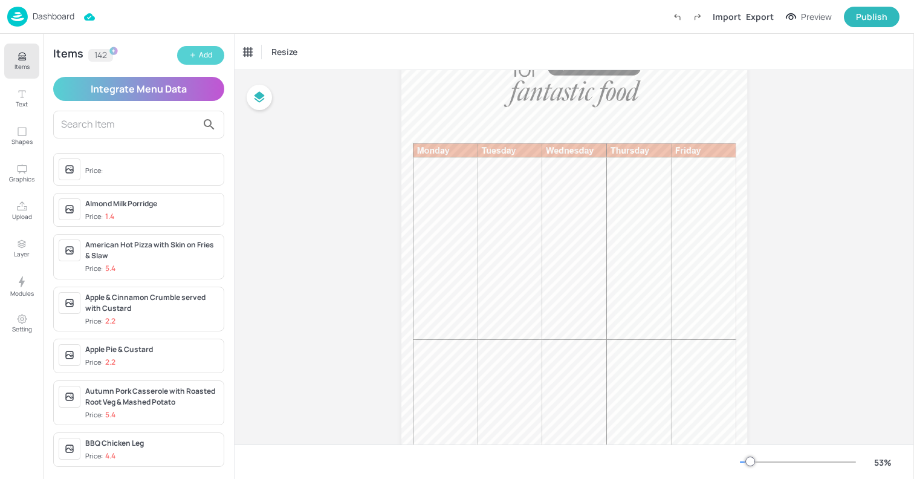
click at [199, 56] on div "Add" at bounding box center [205, 55] width 13 height 11
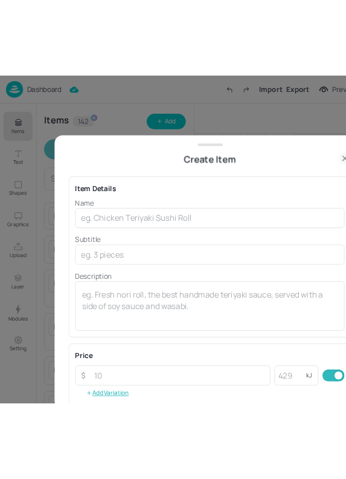
scroll to position [114, 0]
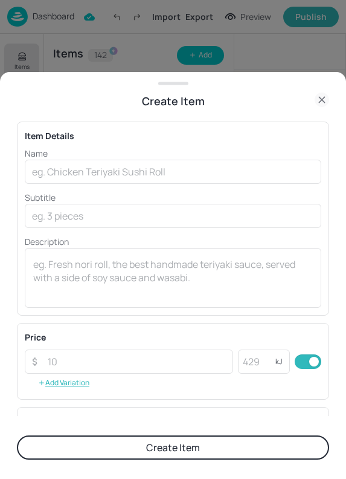
click at [57, 184] on div "Name ​ Subtitle ​ Description x ​" at bounding box center [173, 227] width 297 height 161
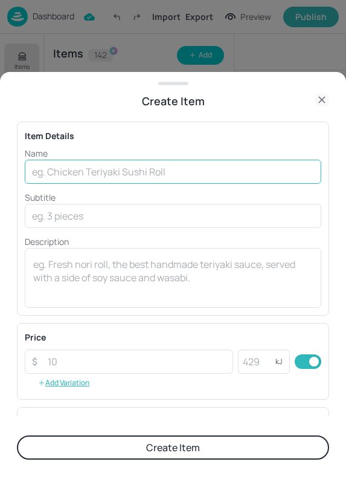
click at [63, 166] on input "text" at bounding box center [173, 172] width 297 height 24
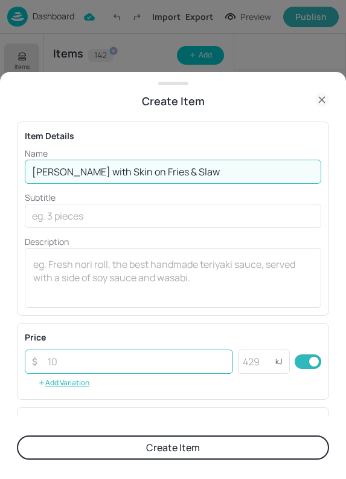
type input "Margherita Pizza with Skin on Fries & Slaw"
click at [88, 364] on input "number" at bounding box center [136, 361] width 193 height 24
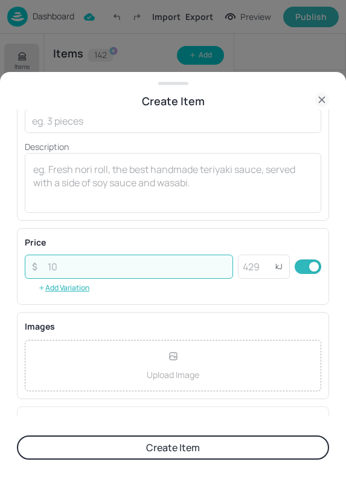
scroll to position [94, 0]
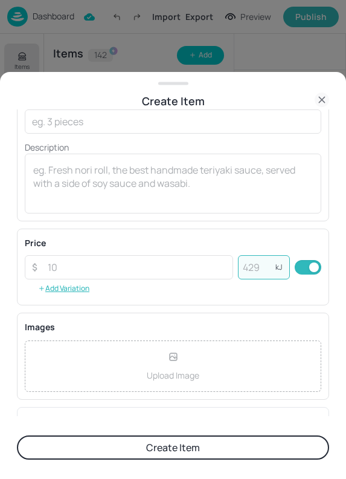
click at [253, 266] on input "number" at bounding box center [256, 267] width 37 height 24
type input "862"
